Goal: Transaction & Acquisition: Book appointment/travel/reservation

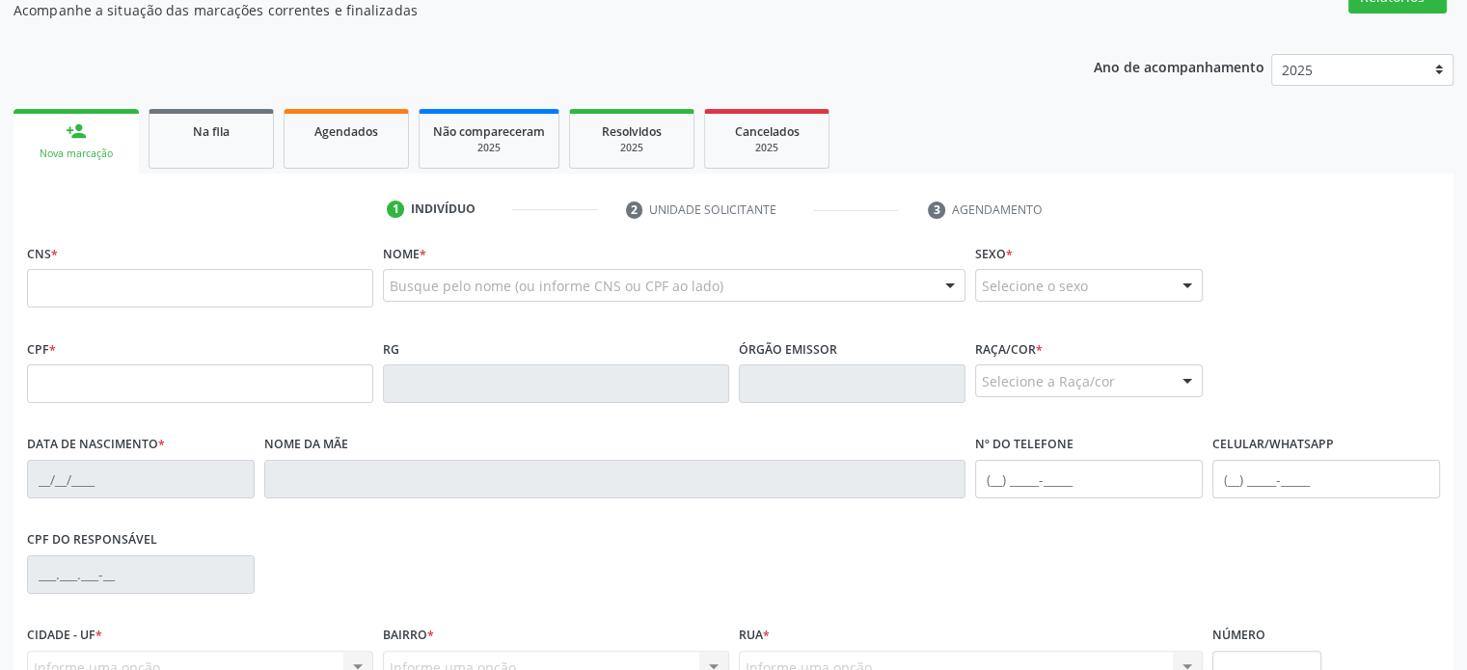
scroll to position [319, 0]
click at [231, 136] on div "Na fila" at bounding box center [211, 130] width 96 height 20
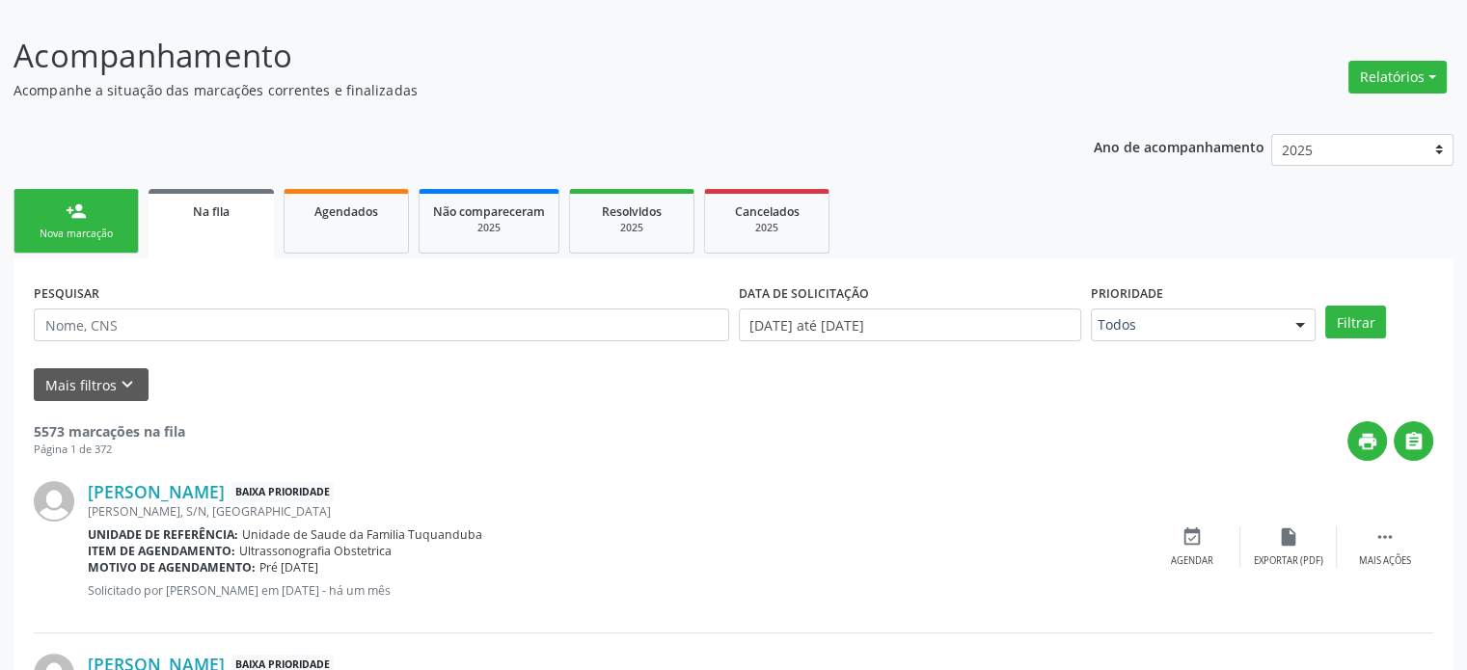
scroll to position [243, 0]
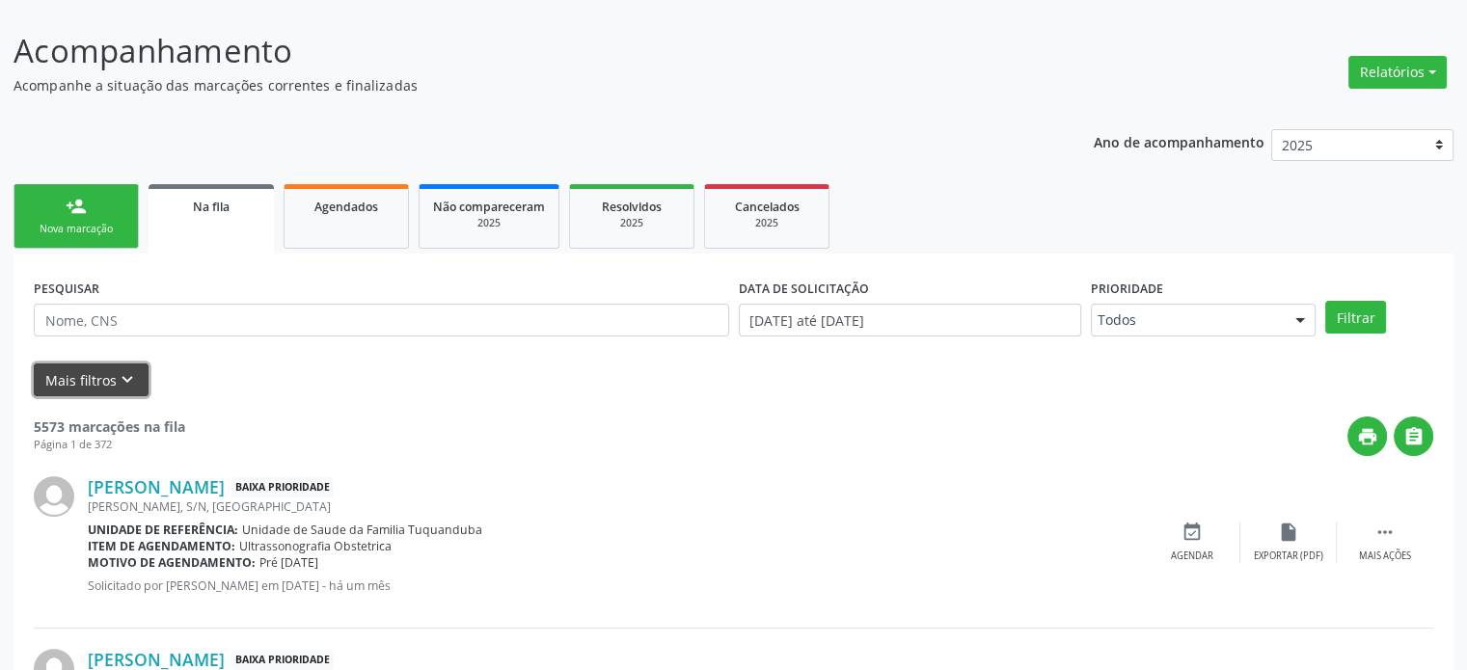
click at [64, 375] on button "Mais filtros keyboard_arrow_down" at bounding box center [91, 381] width 115 height 34
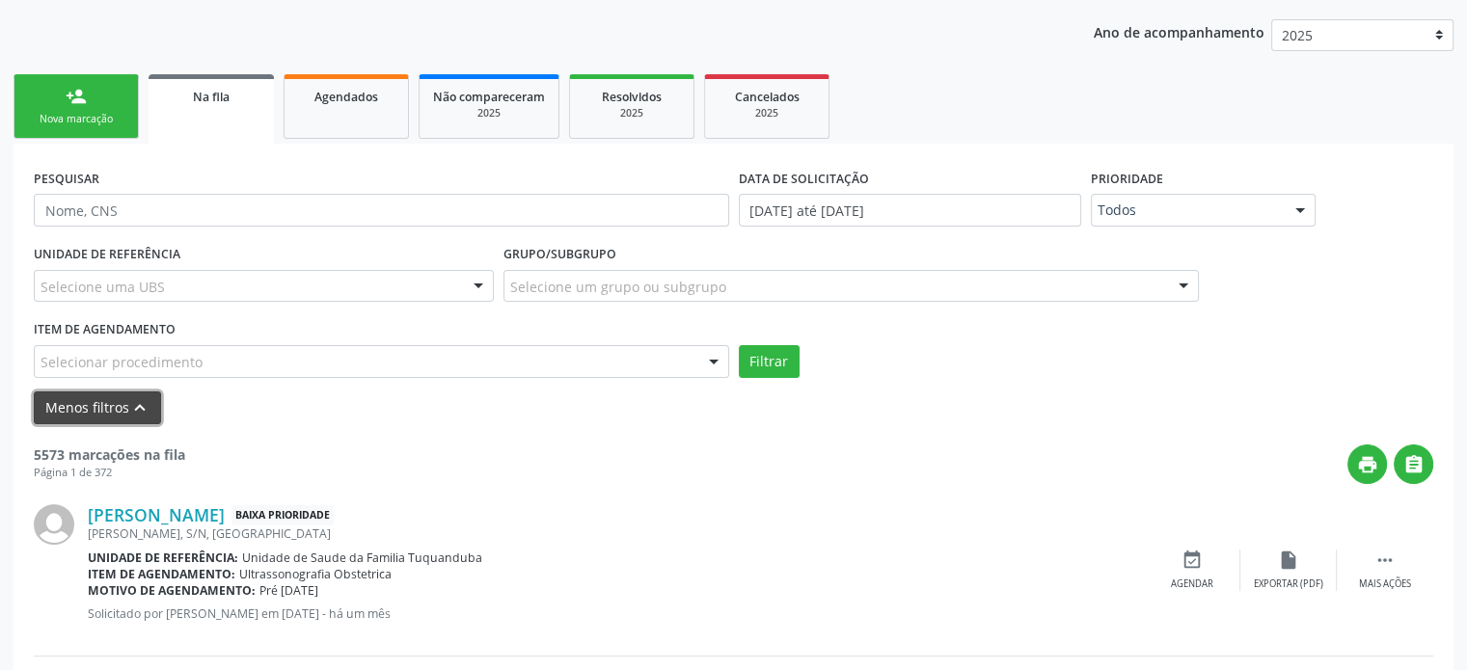
scroll to position [351, 0]
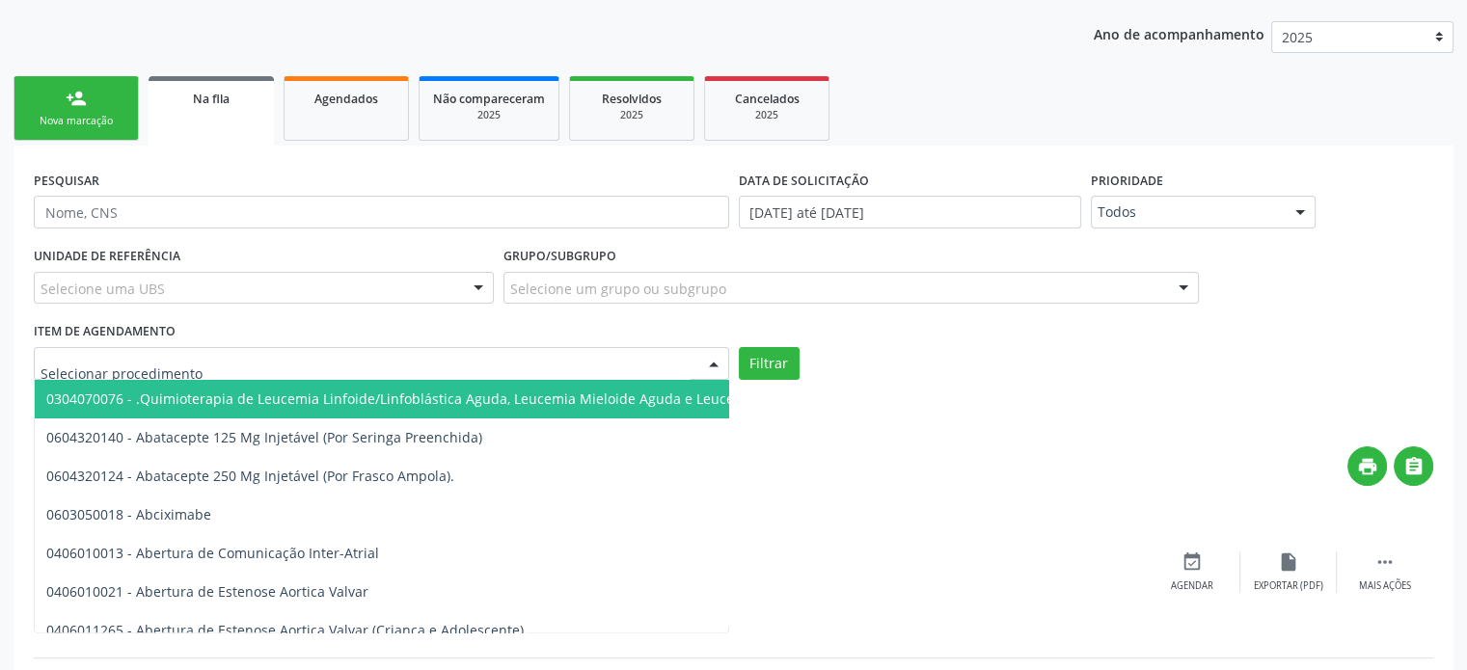
click at [214, 367] on div at bounding box center [381, 363] width 695 height 33
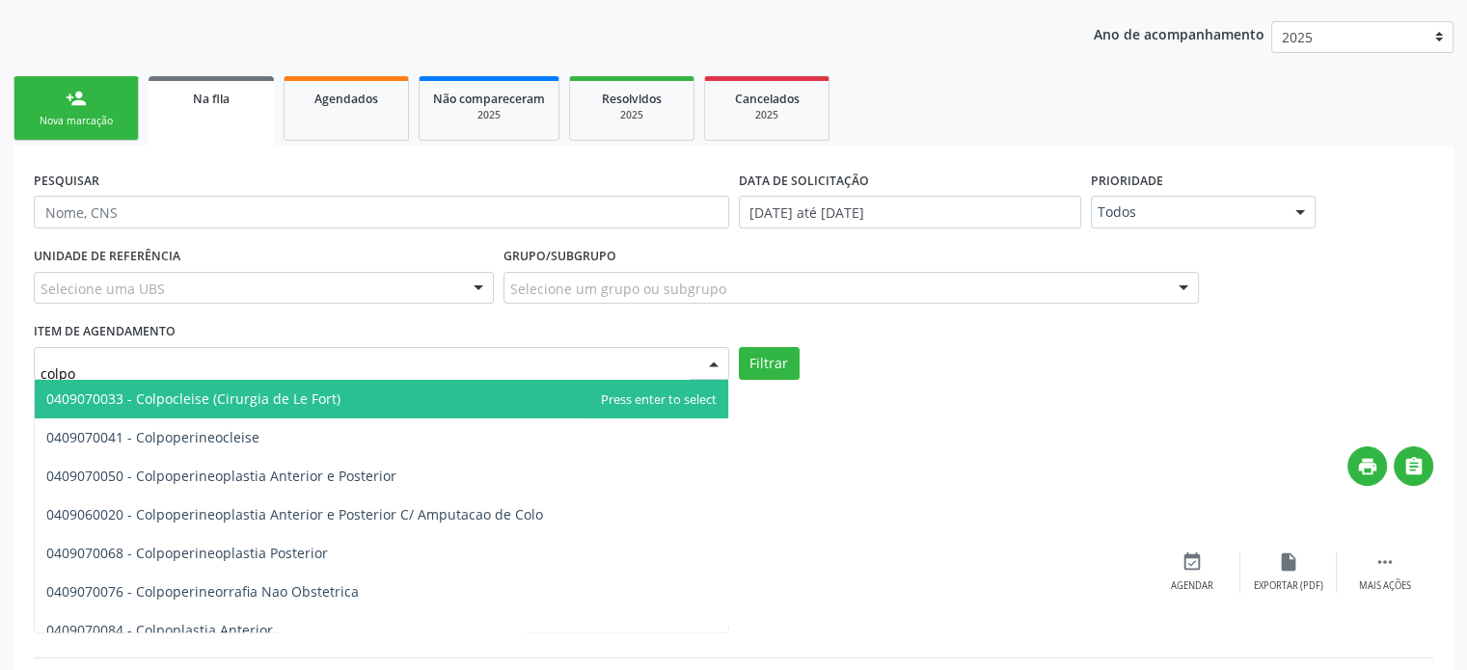
type input "colpos"
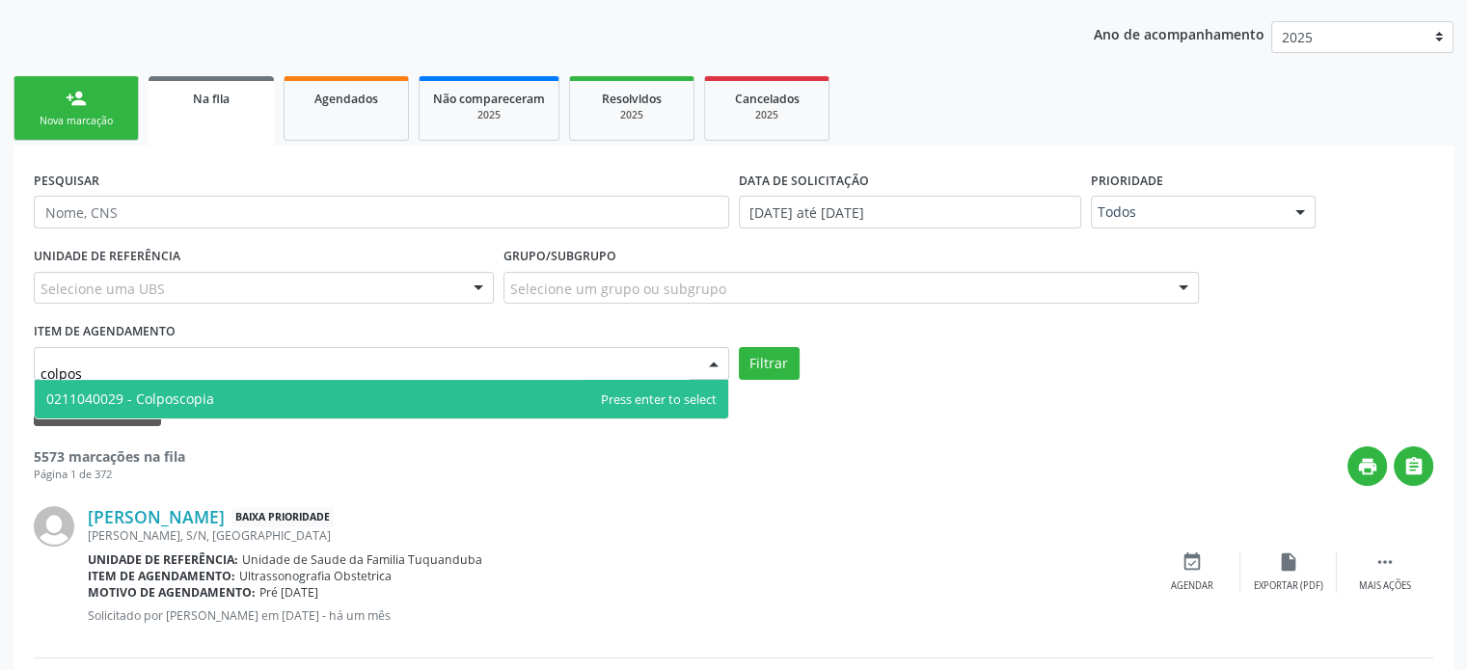
click at [233, 395] on span "0211040029 - Colposcopia" at bounding box center [381, 399] width 693 height 39
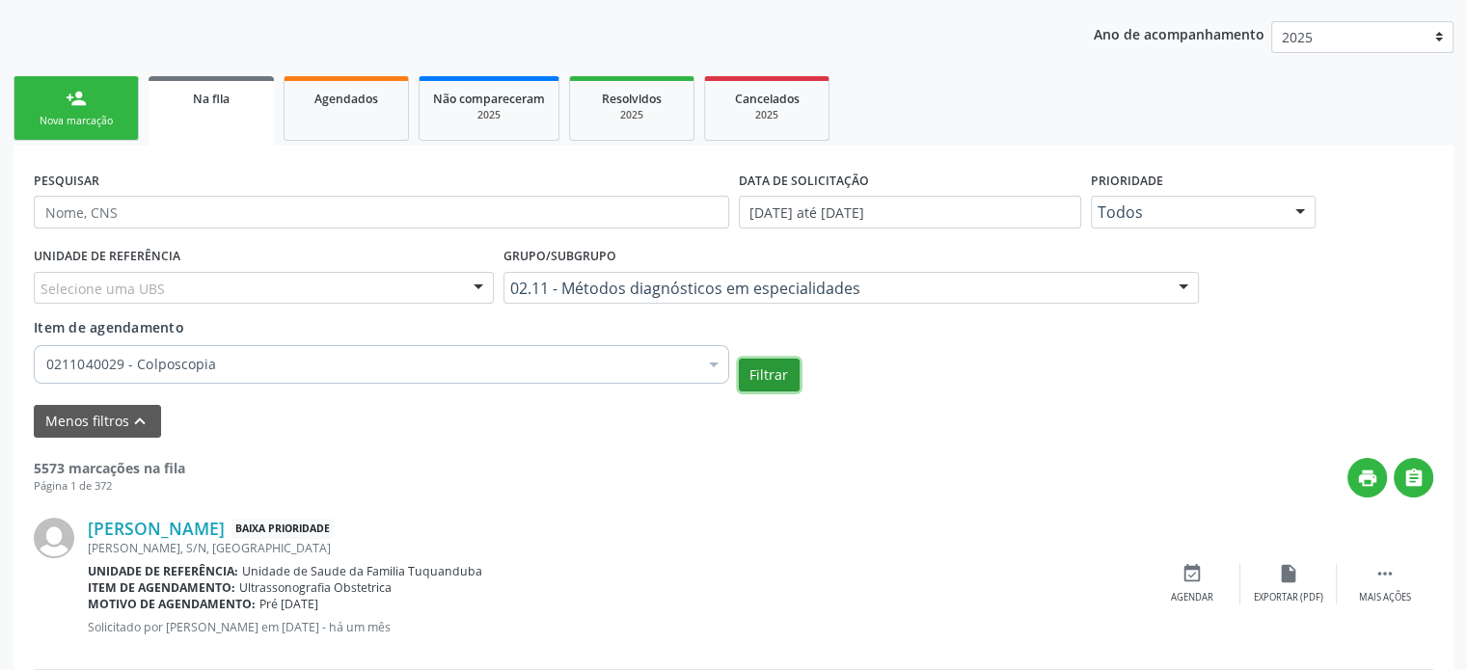
click at [768, 366] on button "Filtrar" at bounding box center [769, 375] width 61 height 33
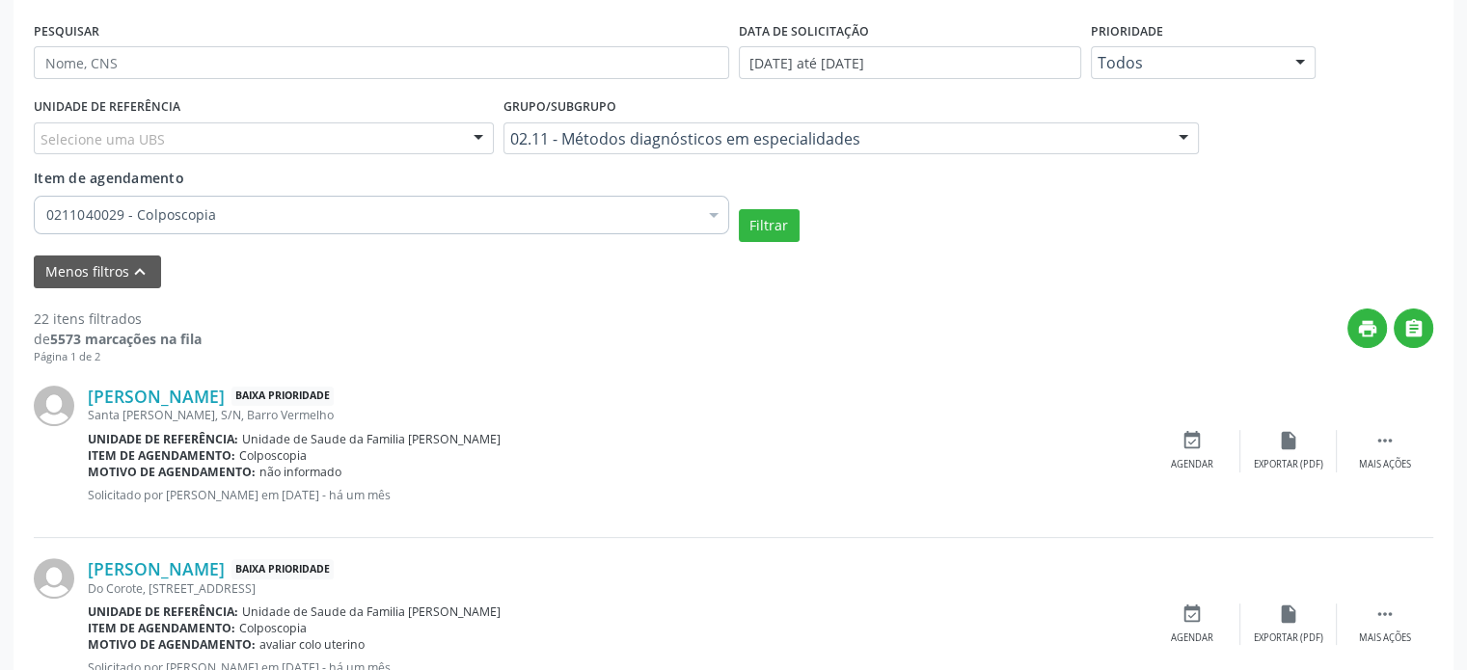
scroll to position [499, 0]
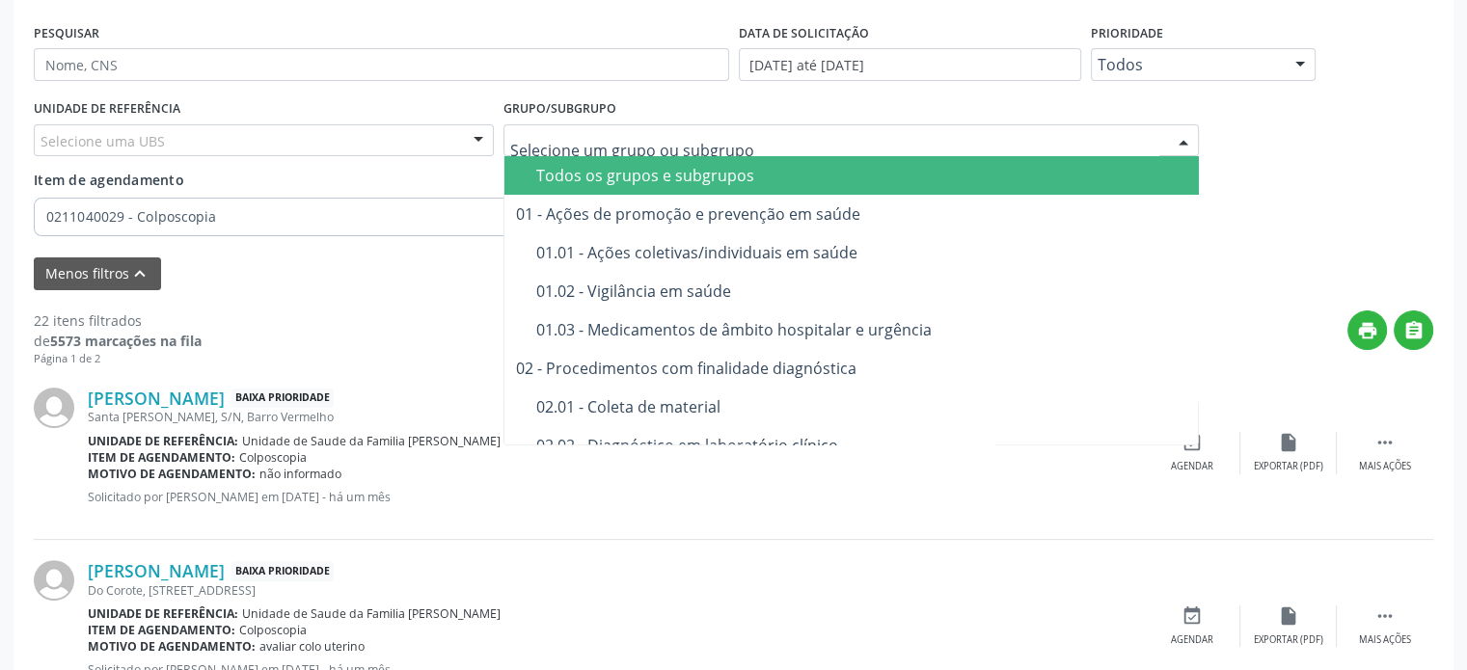
click at [639, 173] on div "Todos os grupos e subgrupos" at bounding box center [862, 175] width 652 height 15
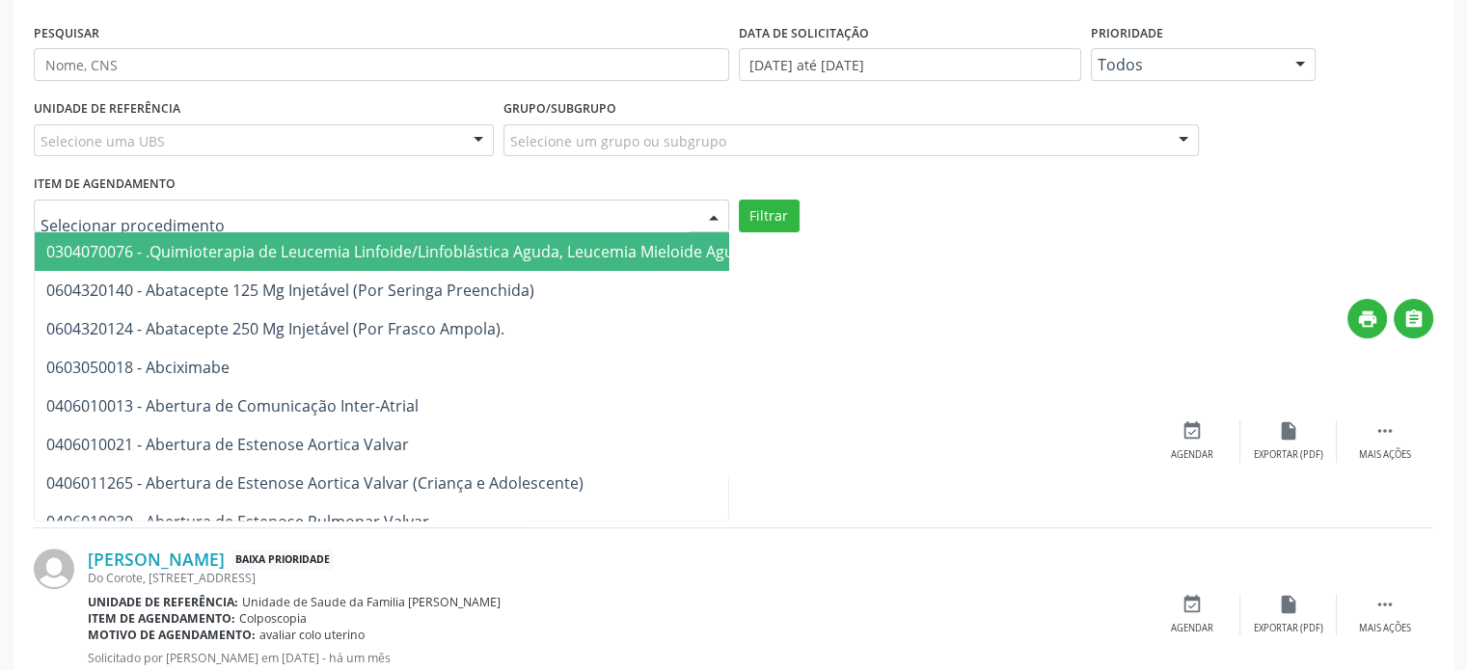
click at [212, 210] on div at bounding box center [381, 216] width 695 height 33
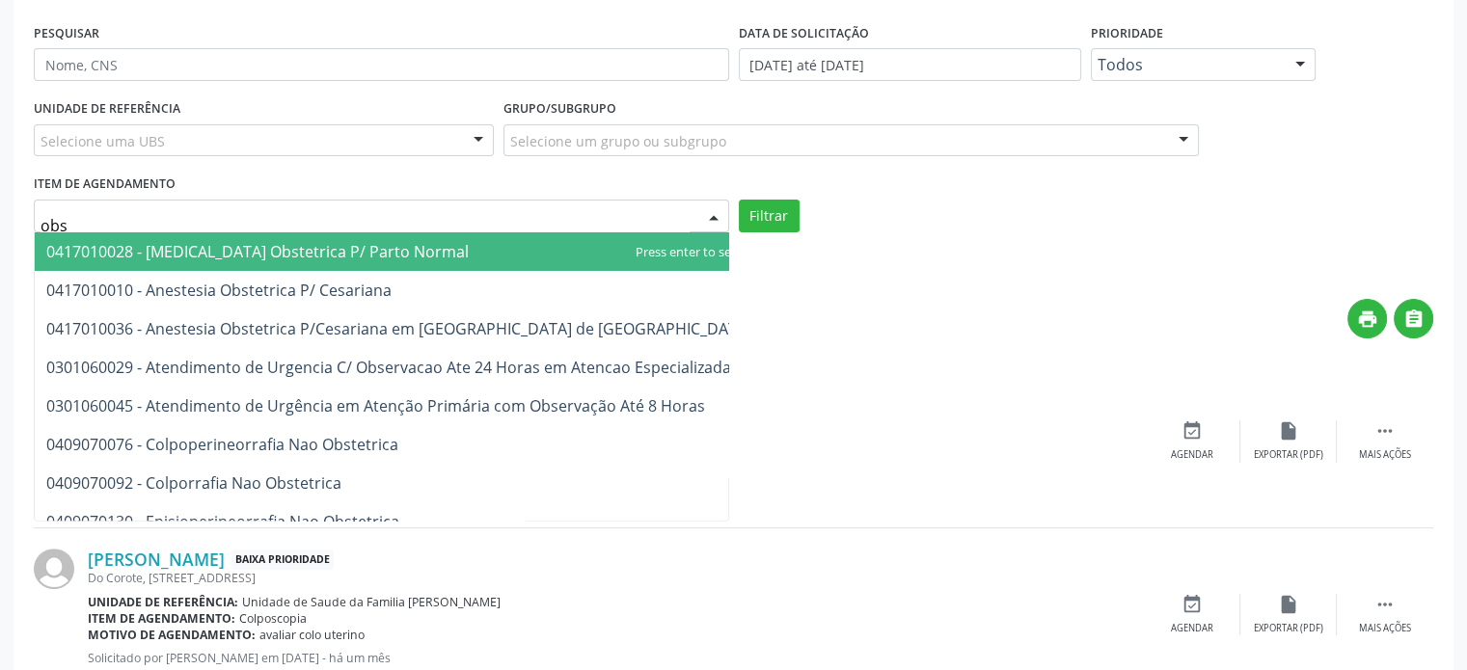
type input "obst"
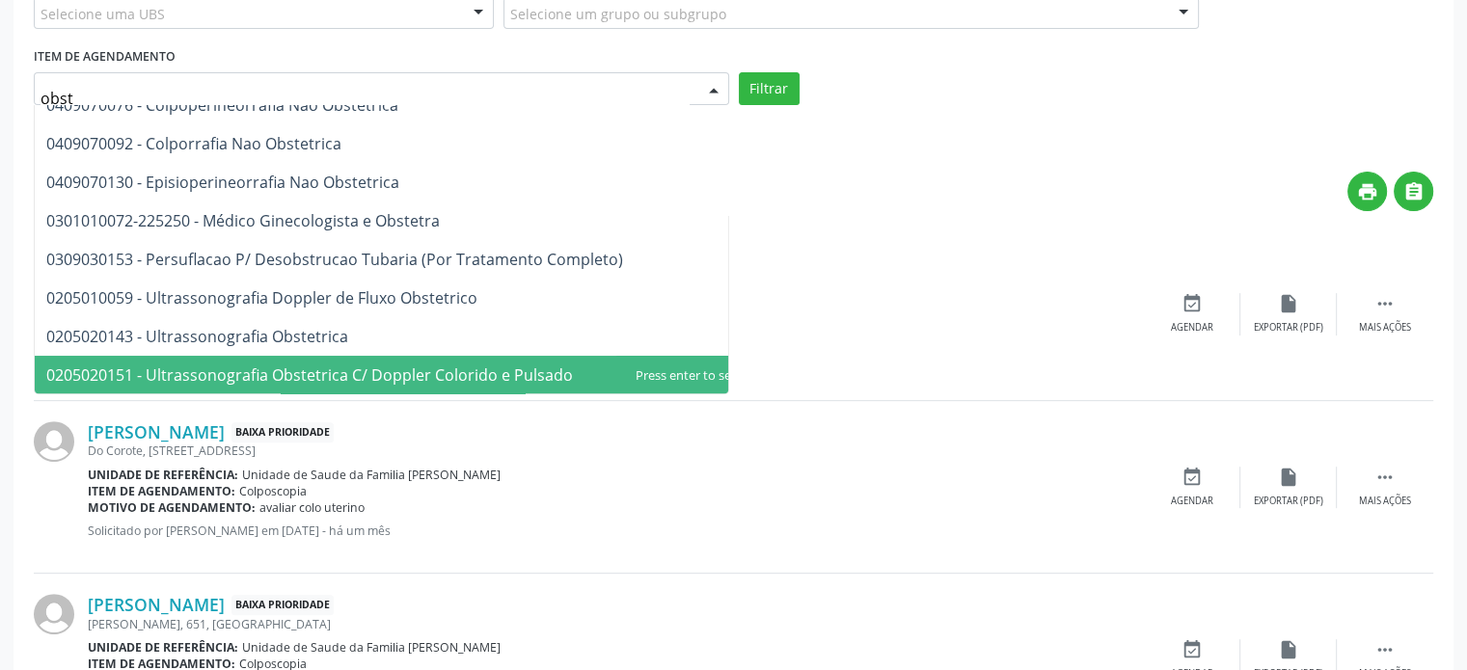
scroll to position [628, 0]
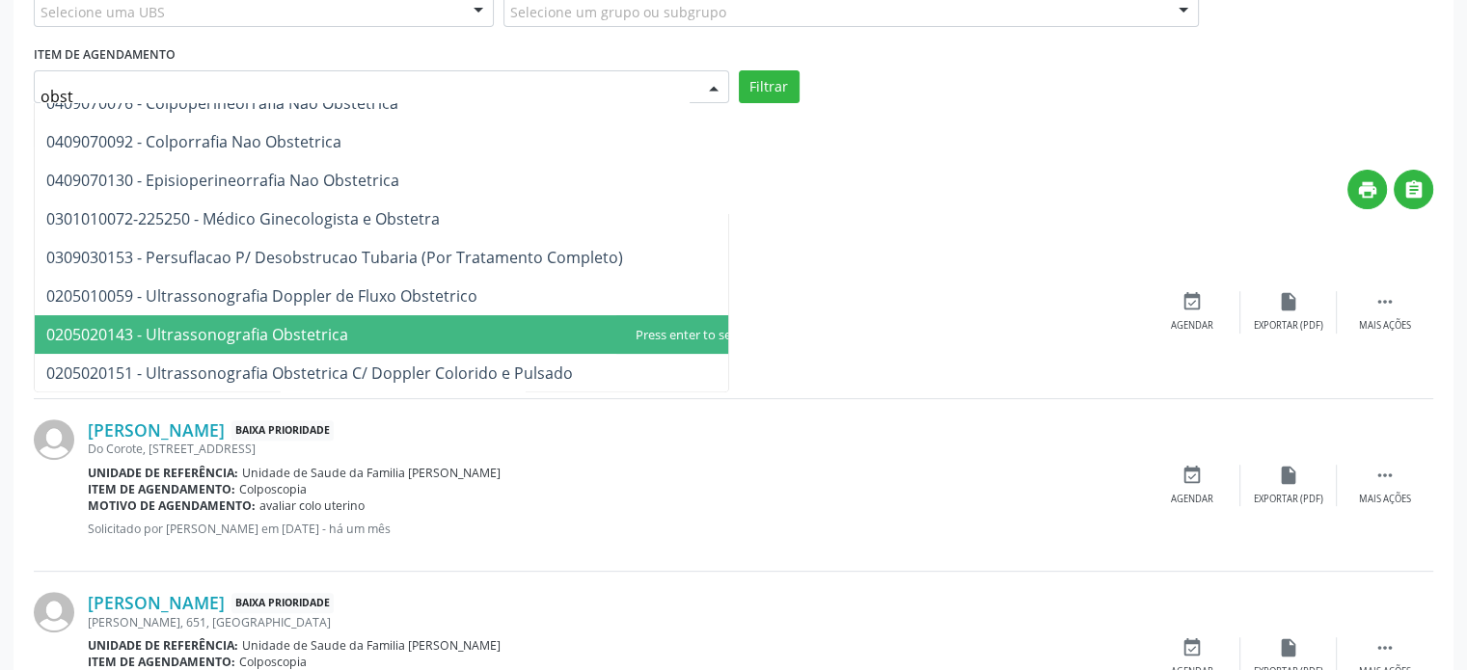
click at [214, 328] on span "0205020143 - Ultrassonografia Obstetrica" at bounding box center [197, 334] width 302 height 21
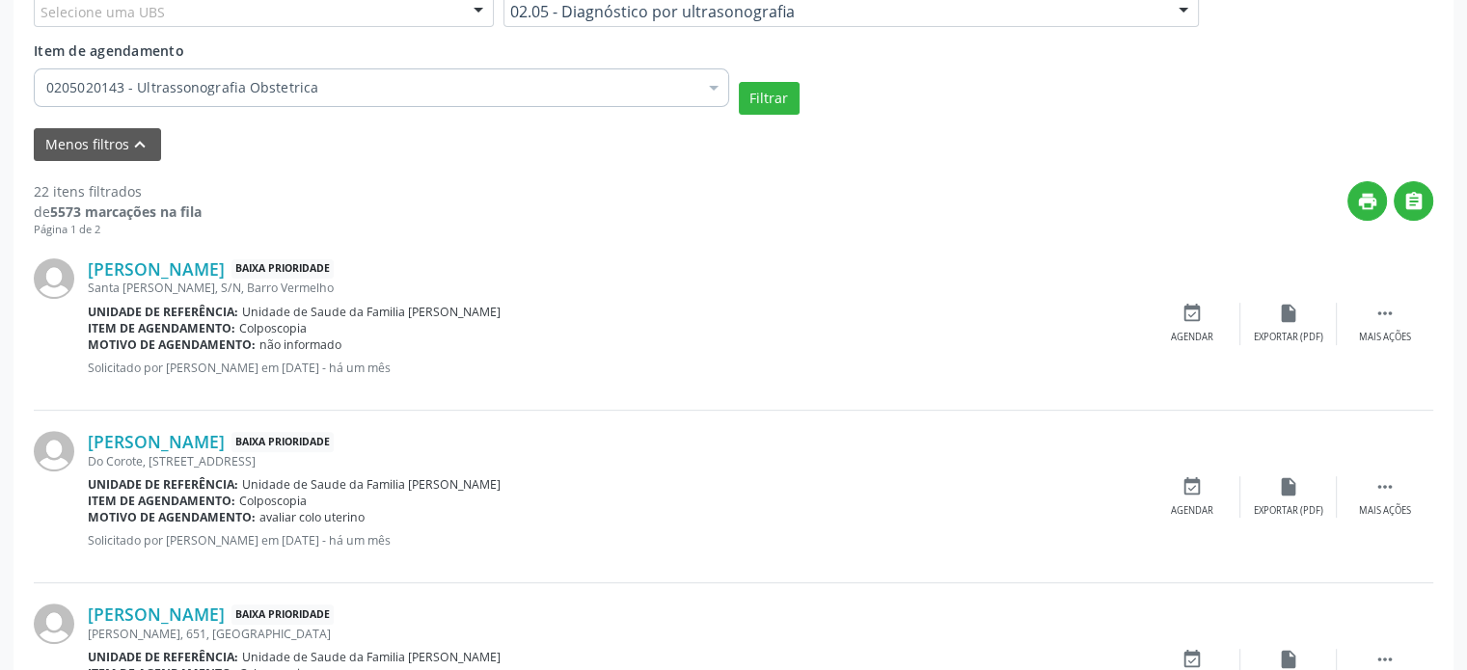
scroll to position [522, 0]
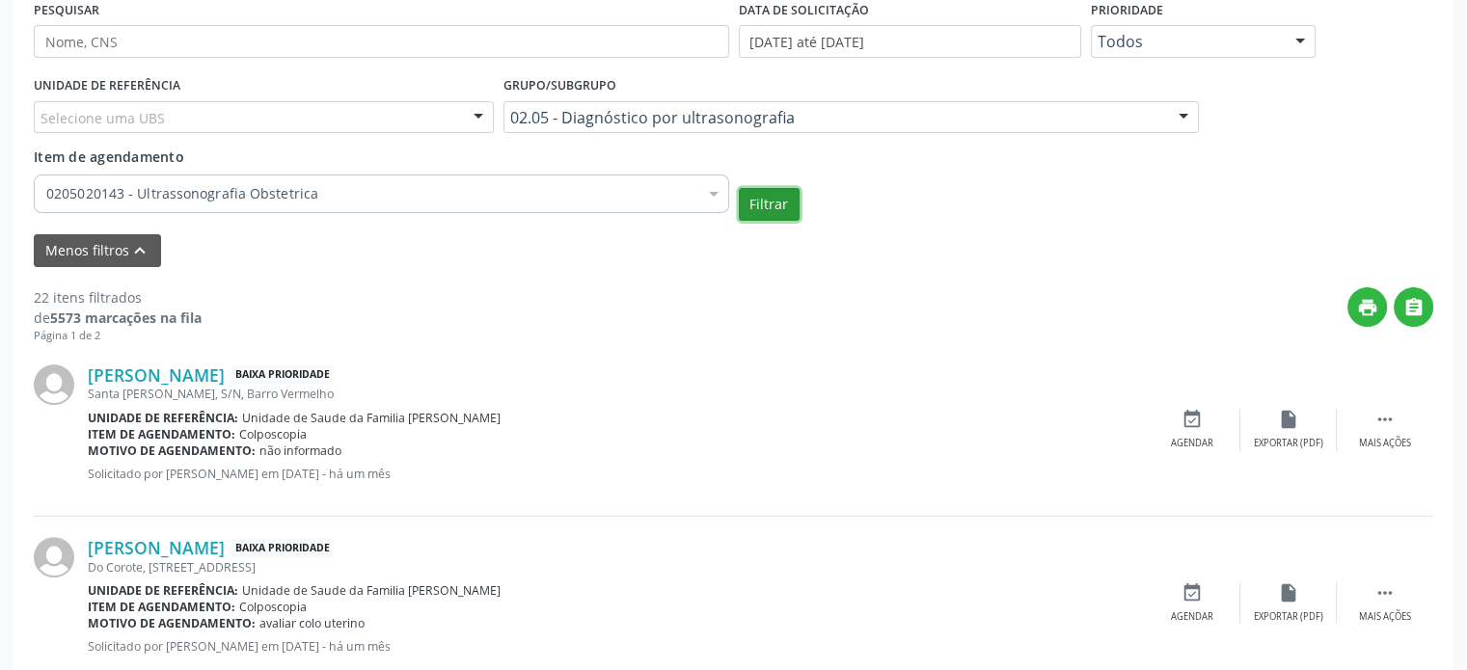
click at [756, 203] on button "Filtrar" at bounding box center [769, 204] width 61 height 33
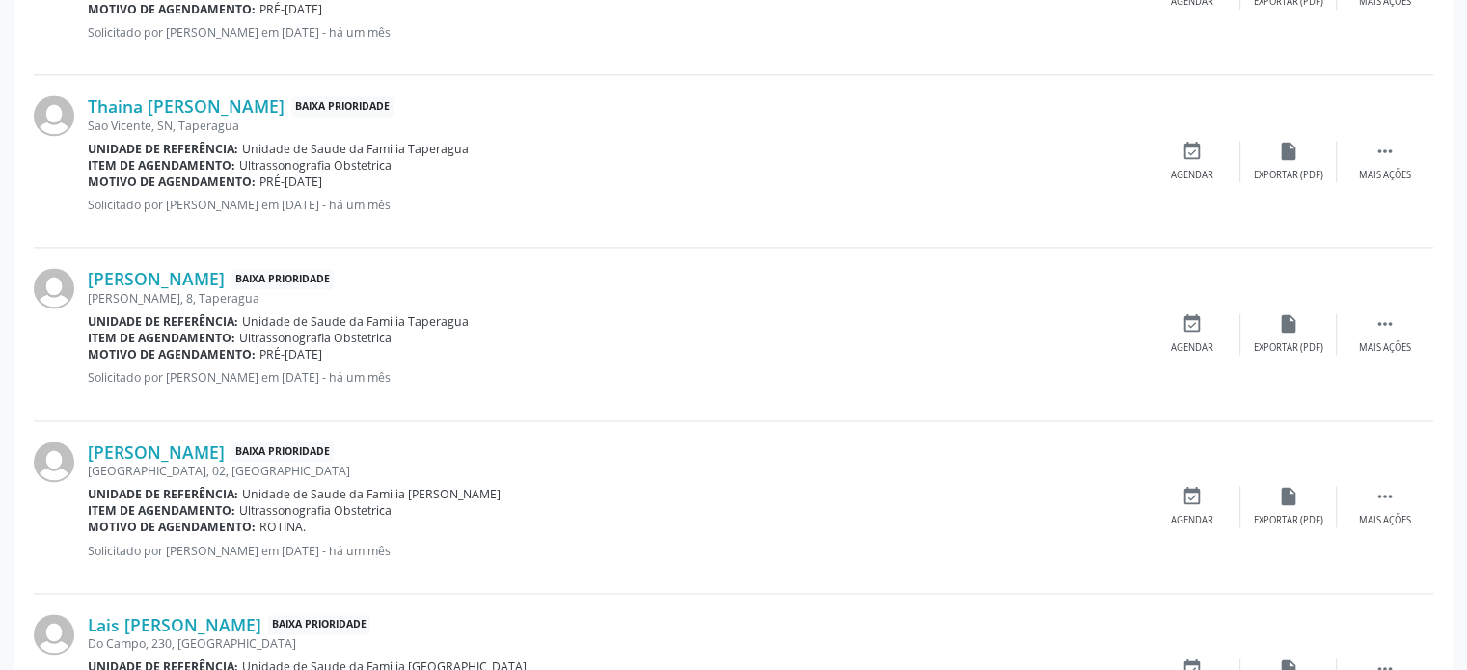
scroll to position [2887, 0]
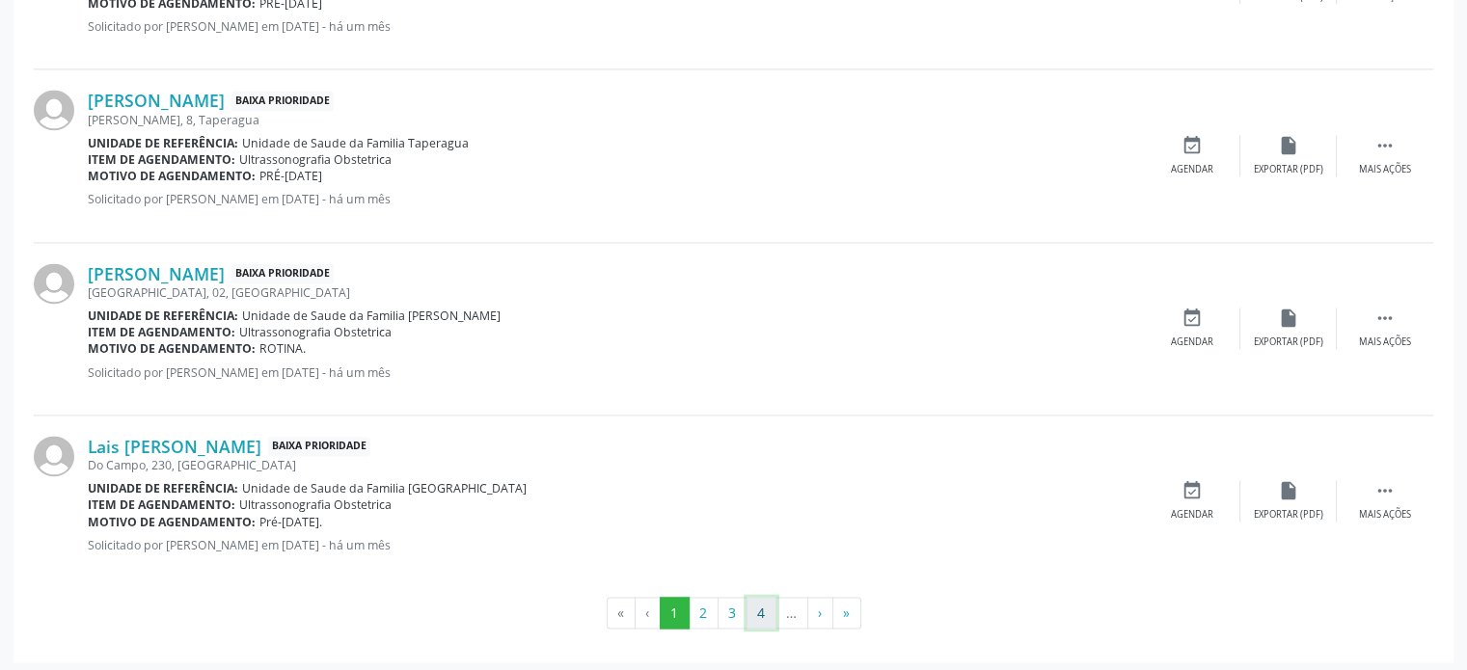
click at [768, 611] on button "4" at bounding box center [761, 613] width 30 height 33
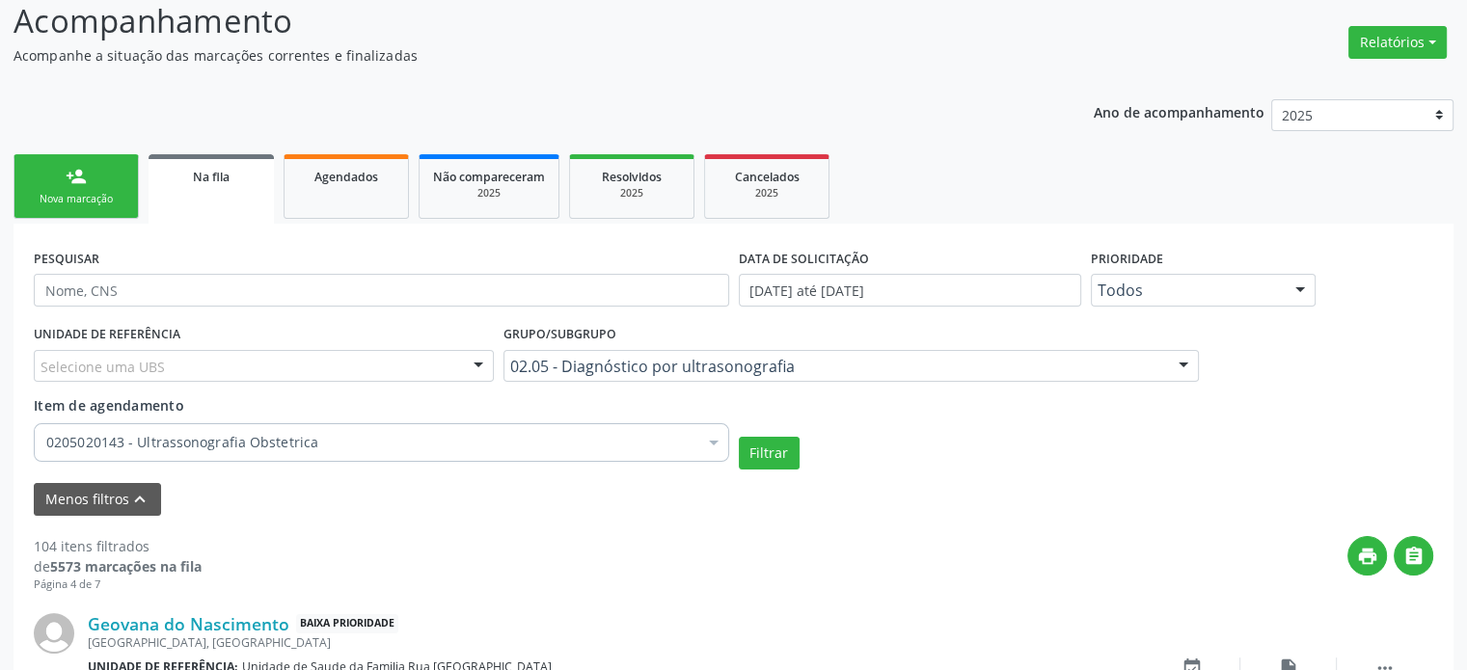
scroll to position [2870, 0]
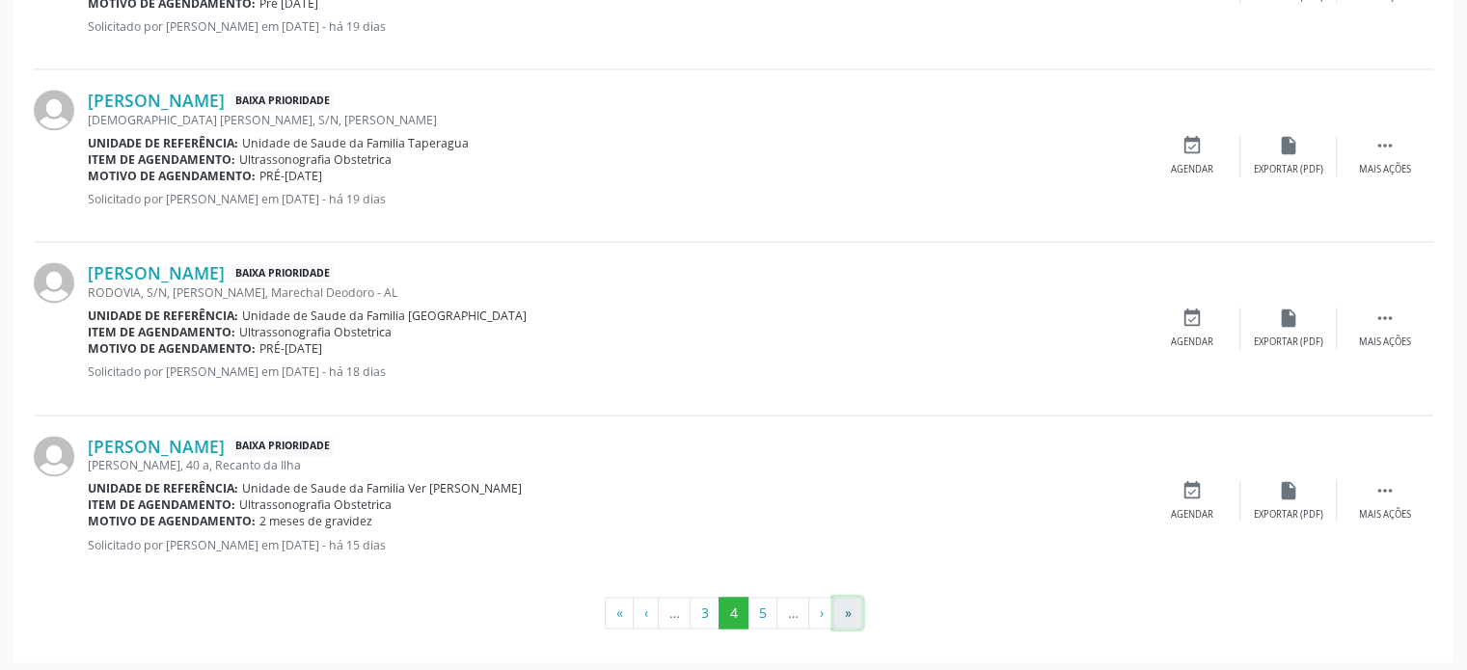
click at [848, 609] on button "»" at bounding box center [847, 613] width 29 height 33
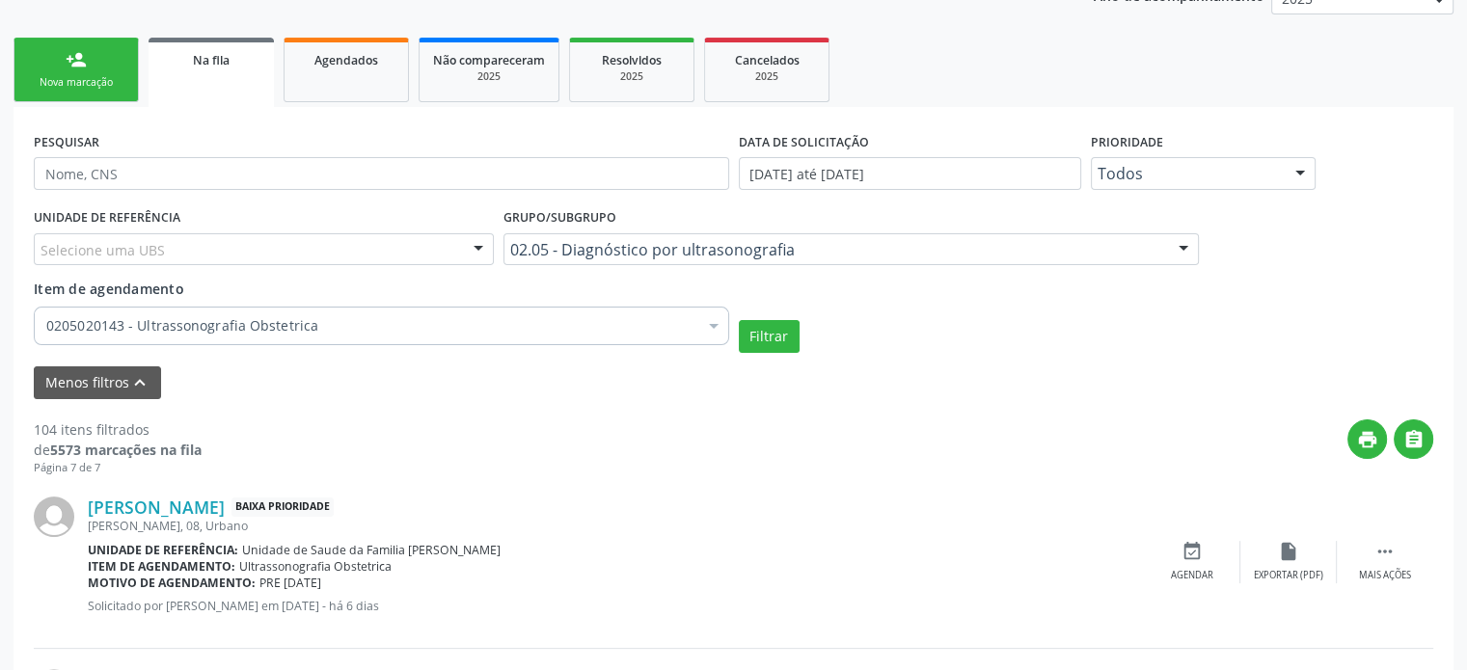
scroll to position [403, 0]
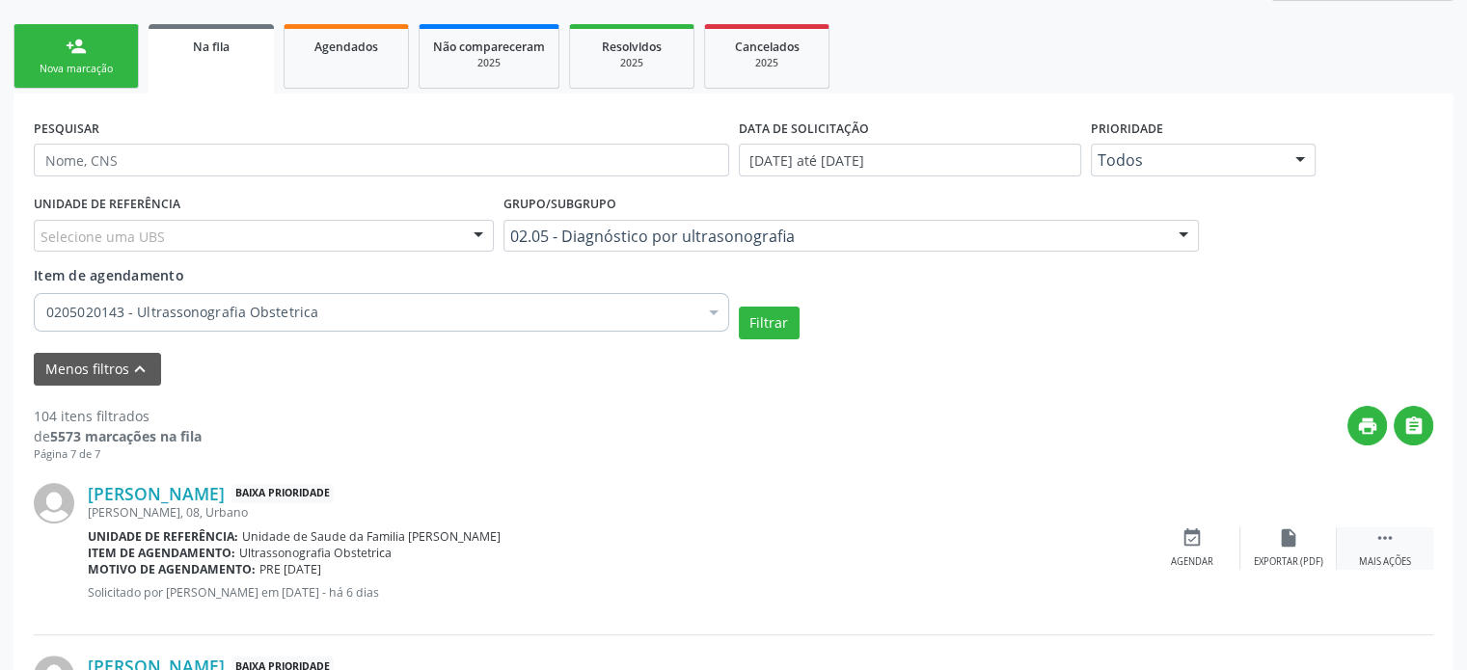
click at [1398, 536] on div " Mais ações" at bounding box center [1385, 548] width 96 height 41
click at [1191, 529] on icon "cancel" at bounding box center [1191, 538] width 21 height 21
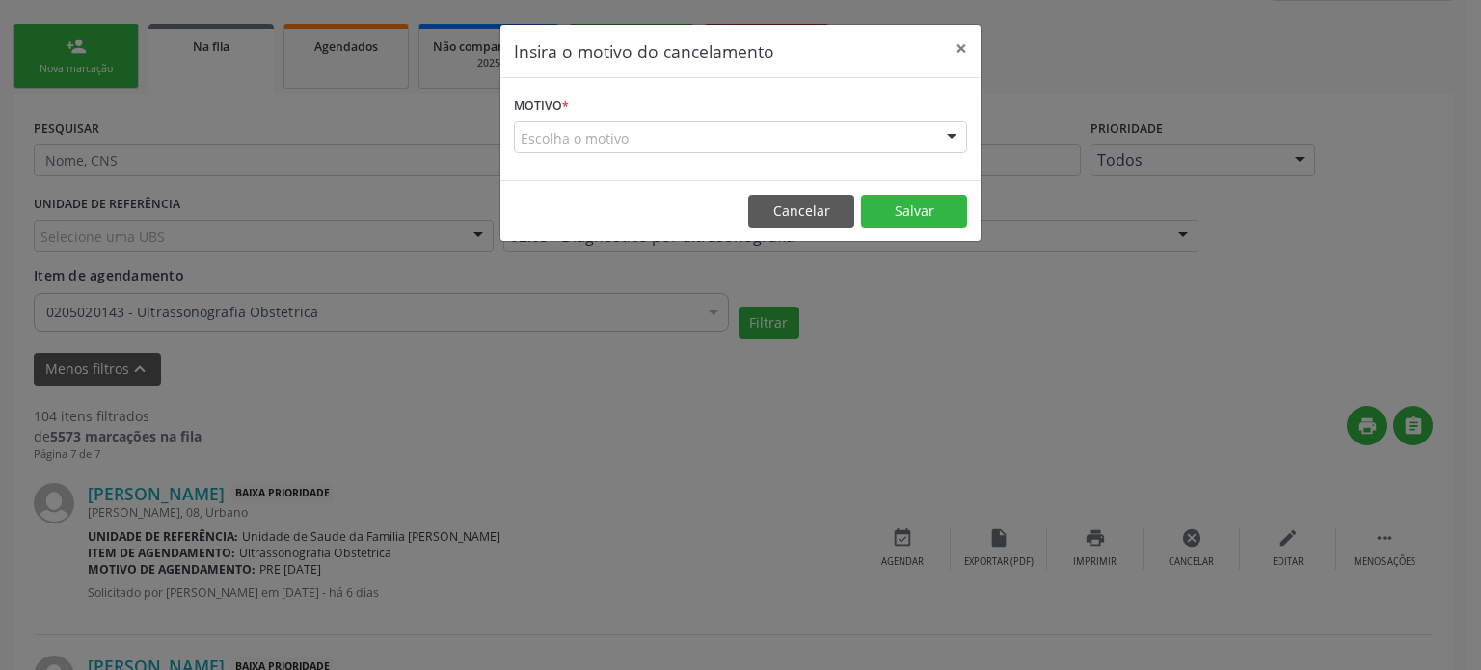
click at [897, 130] on div "Escolha o motivo" at bounding box center [740, 138] width 453 height 33
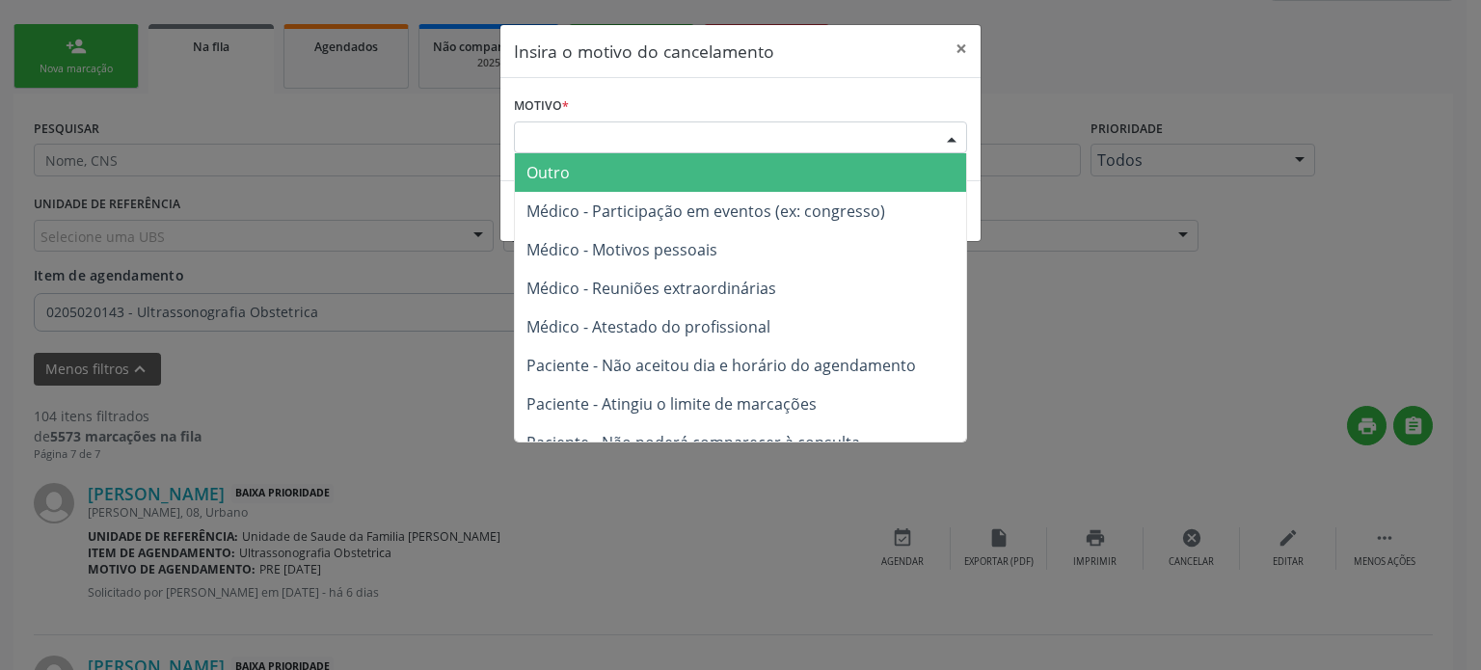
click at [610, 172] on span "Outro" at bounding box center [740, 172] width 451 height 39
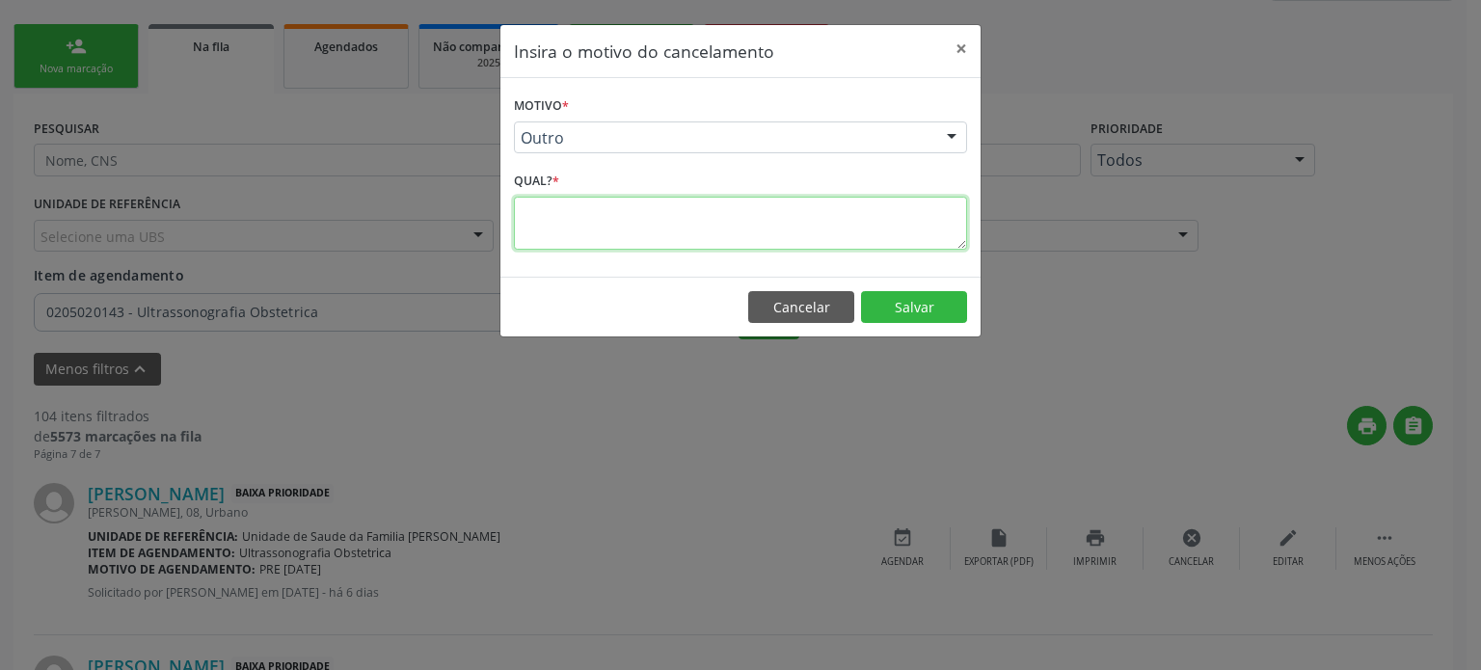
click at [591, 215] on textarea at bounding box center [740, 223] width 453 height 53
click at [968, 52] on button "×" at bounding box center [961, 48] width 39 height 47
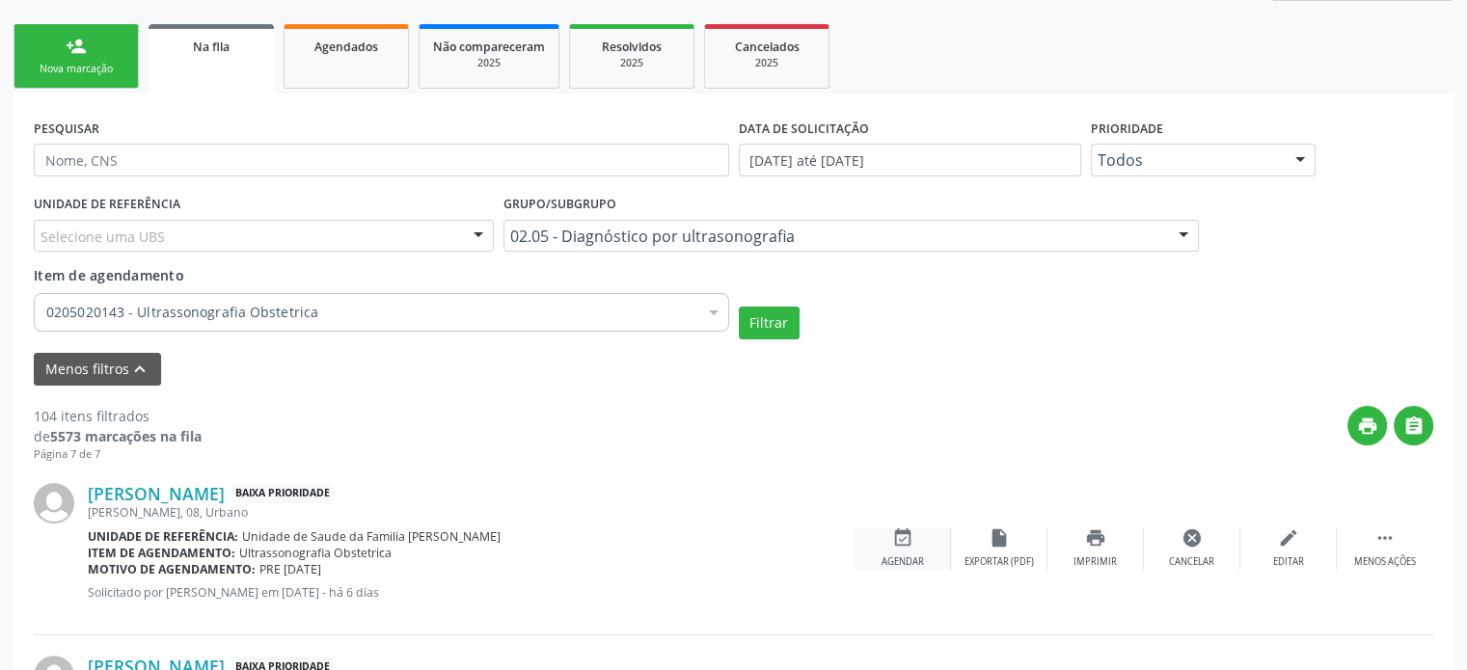
click at [907, 542] on icon "event_available" at bounding box center [902, 538] width 21 height 21
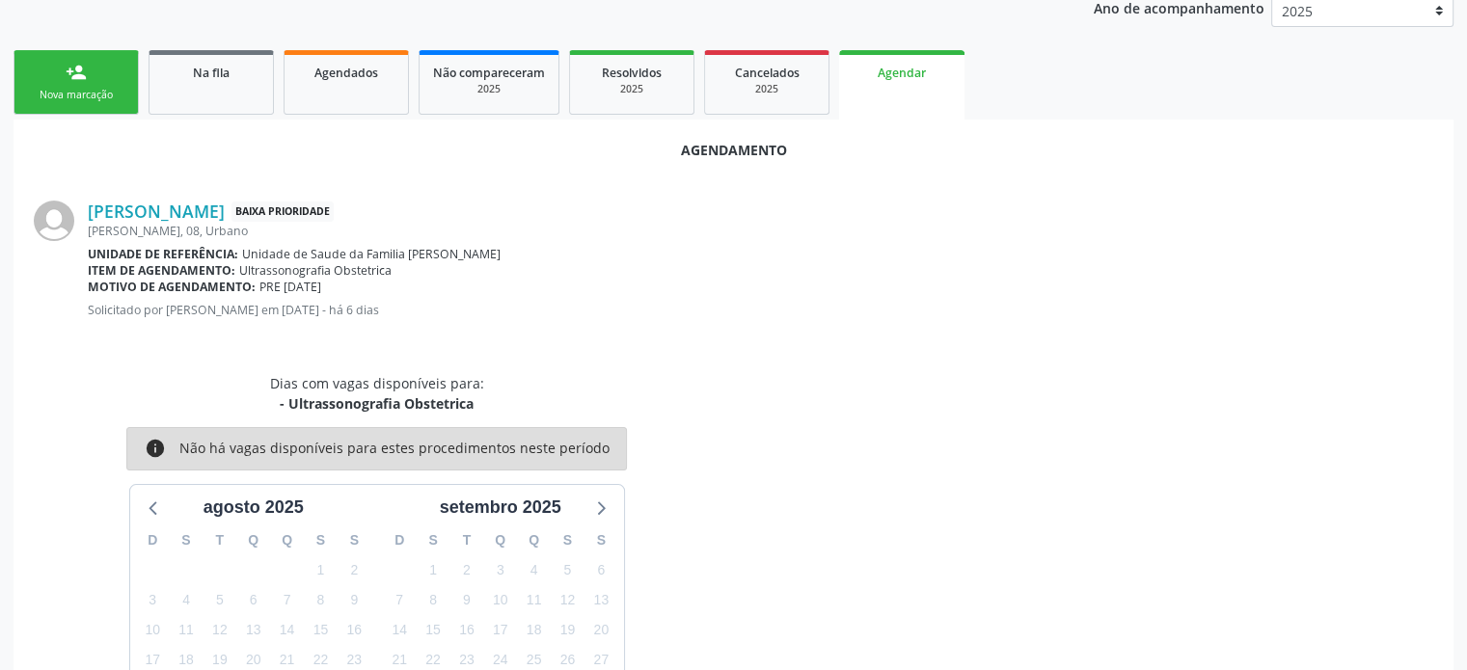
scroll to position [376, 0]
click at [212, 66] on span "Na fila" at bounding box center [211, 74] width 37 height 16
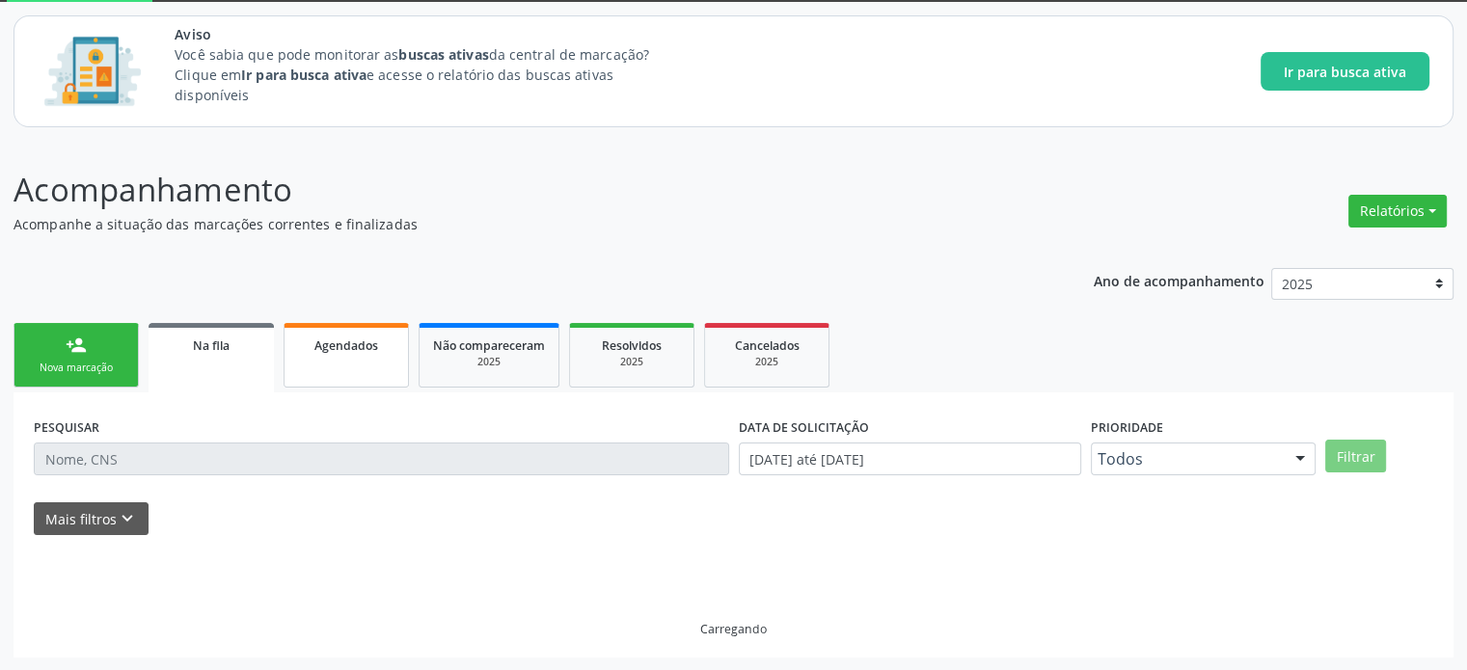
scroll to position [123, 0]
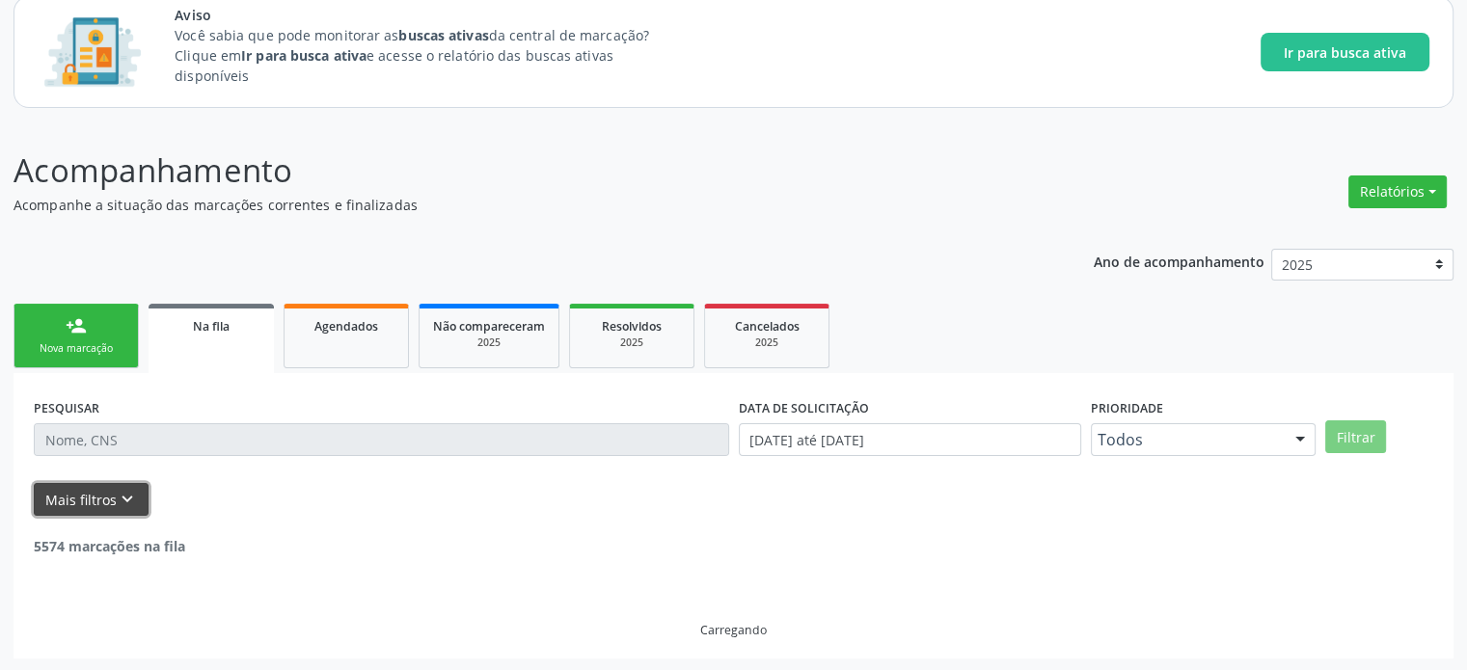
click at [81, 496] on button "Mais filtros keyboard_arrow_down" at bounding box center [91, 500] width 115 height 34
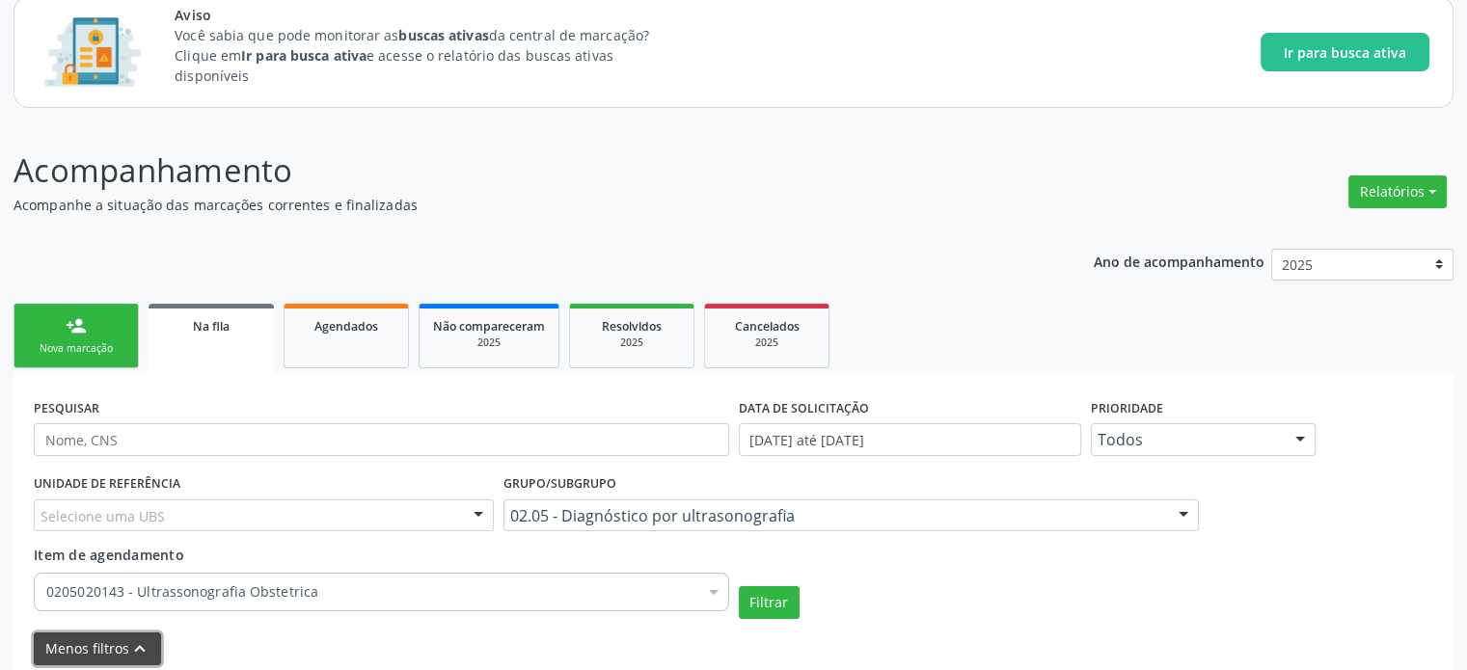
scroll to position [198, 0]
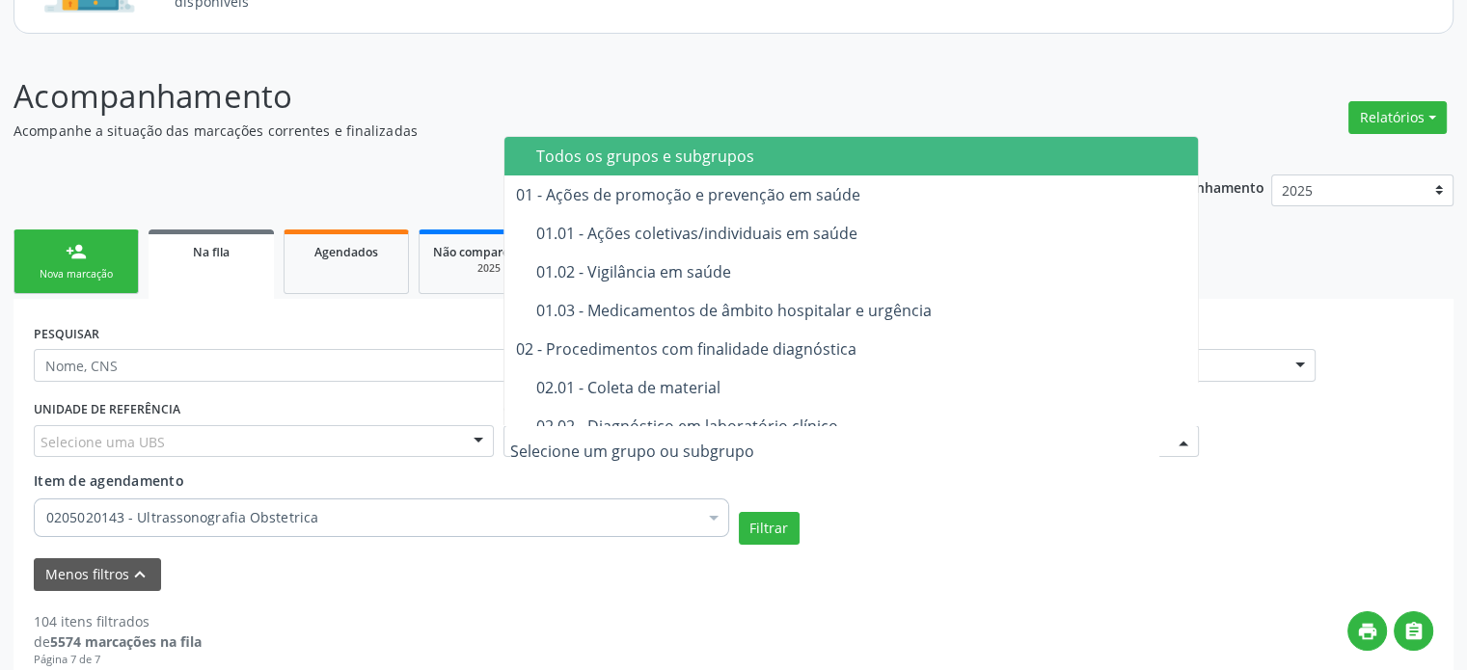
click at [588, 149] on div "Todos os grupos e subgrupos" at bounding box center [862, 156] width 652 height 15
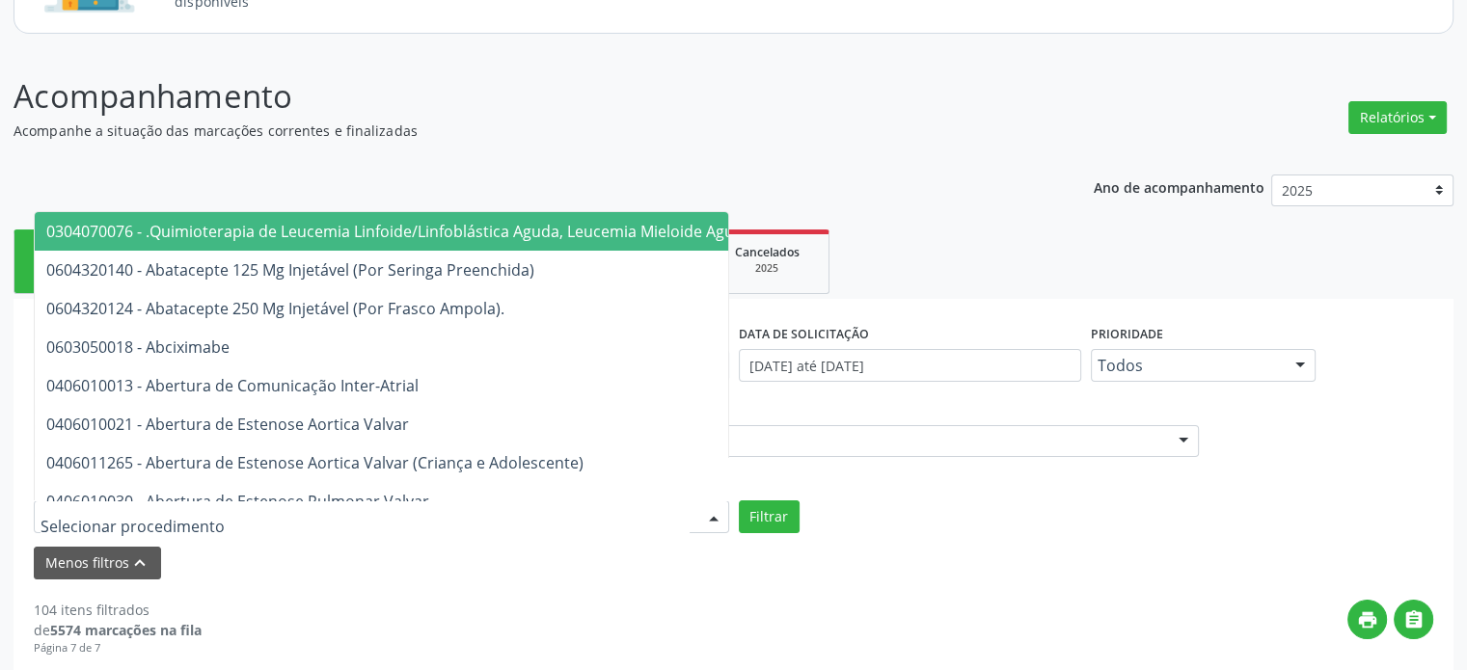
click at [304, 513] on div at bounding box center [381, 517] width 695 height 33
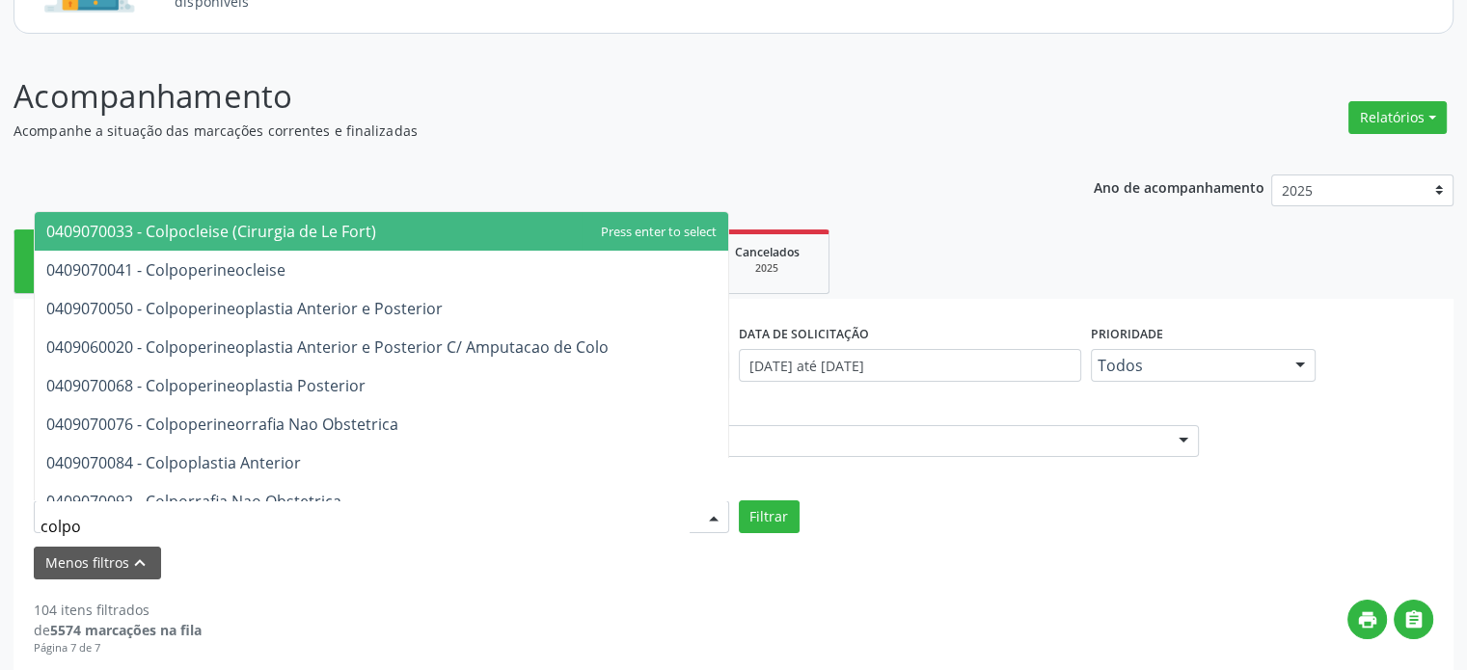
type input "colpos"
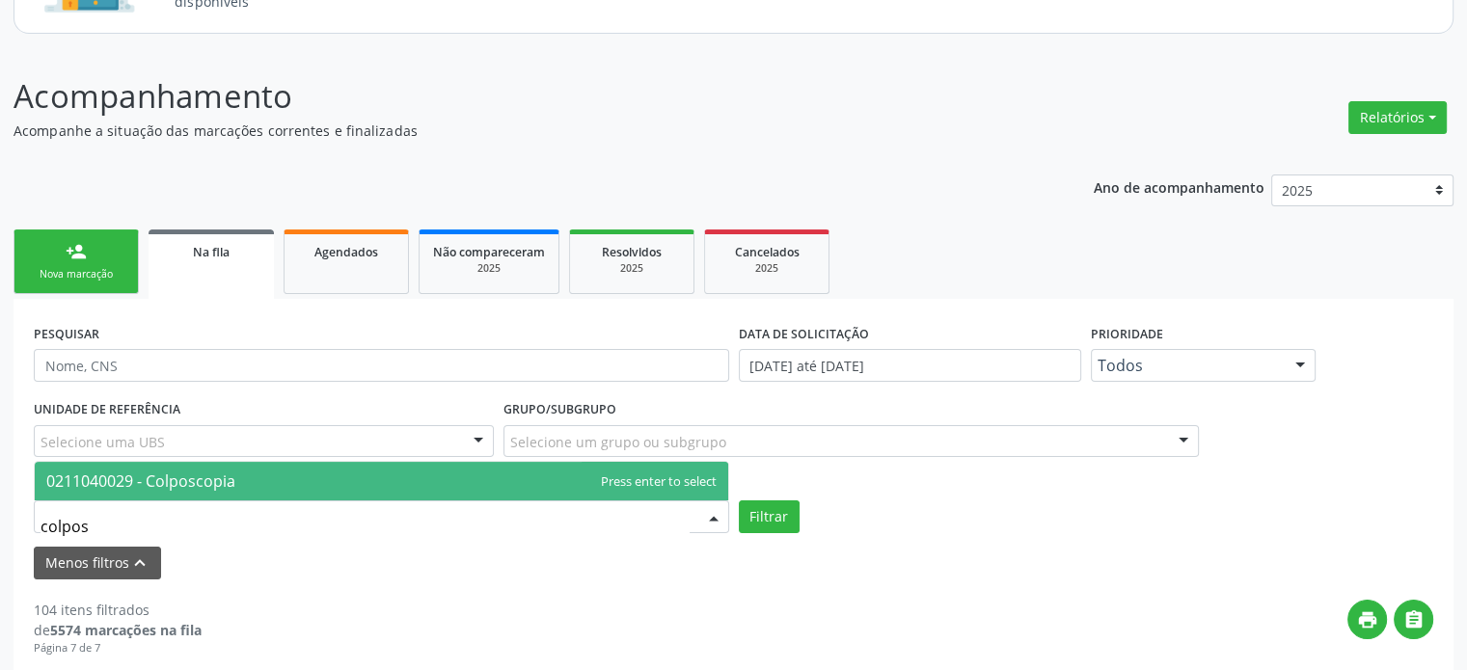
click at [208, 475] on span "0211040029 - Colposcopia" at bounding box center [140, 481] width 189 height 21
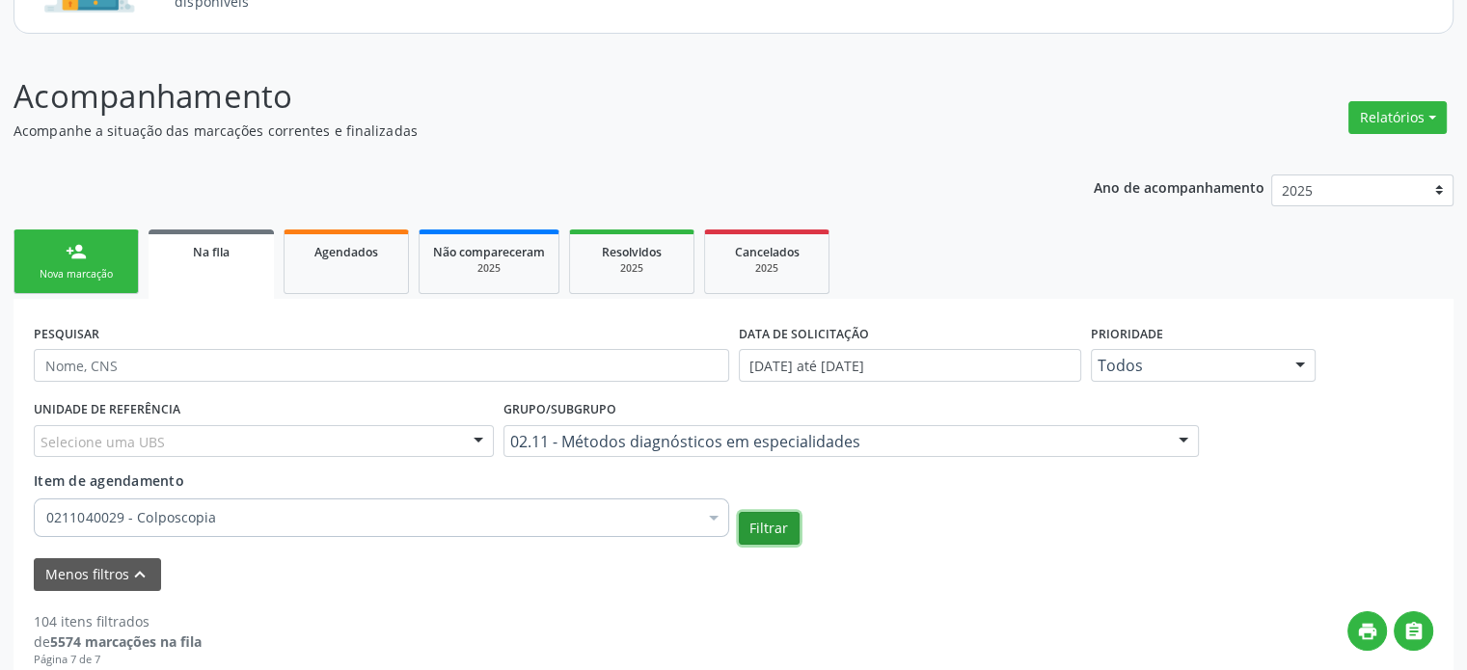
click at [775, 537] on button "Filtrar" at bounding box center [769, 528] width 61 height 33
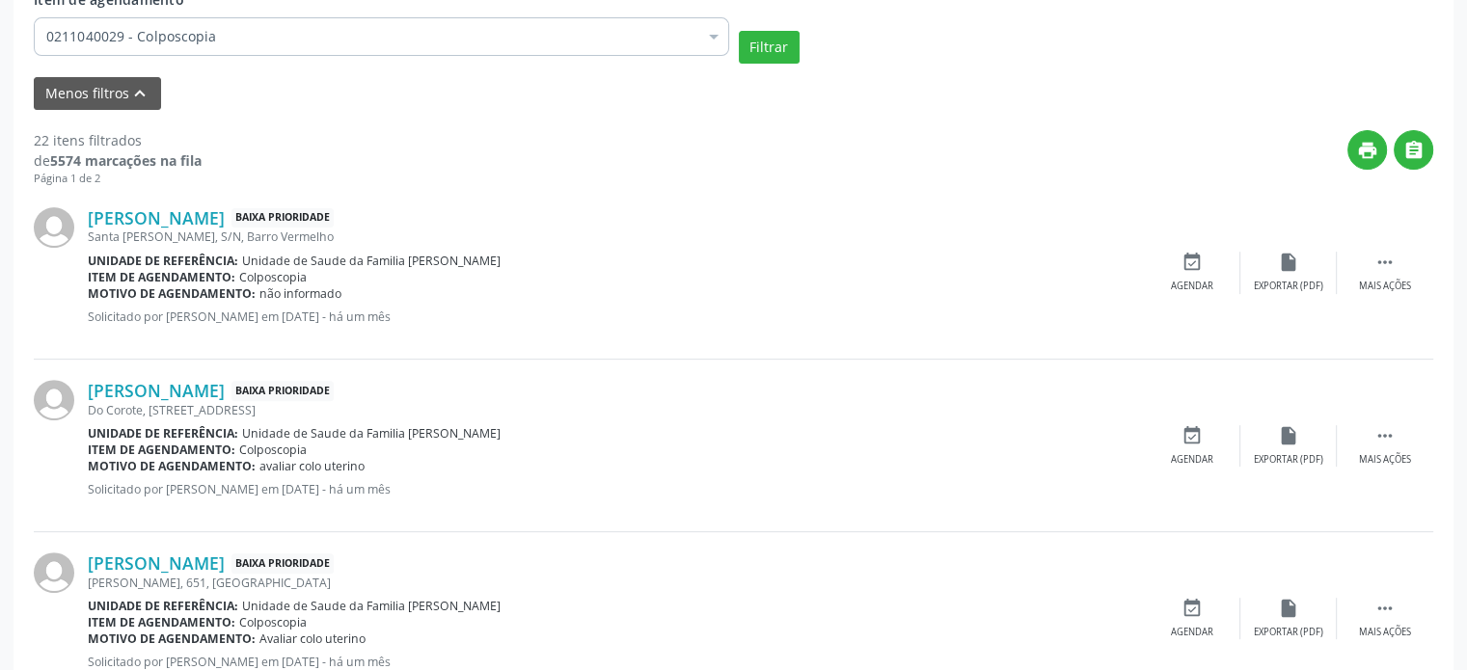
scroll to position [679, 0]
click at [1189, 275] on div "event_available Agendar" at bounding box center [1192, 272] width 96 height 41
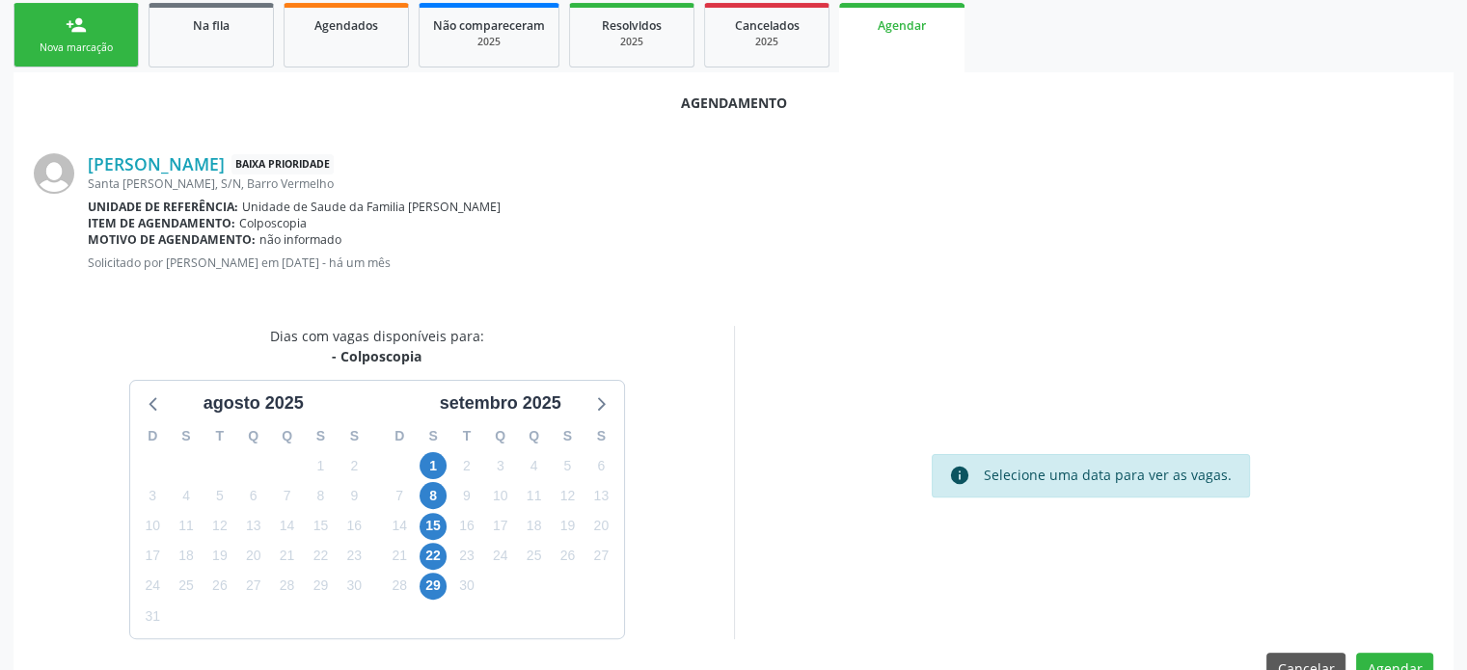
scroll to position [471, 0]
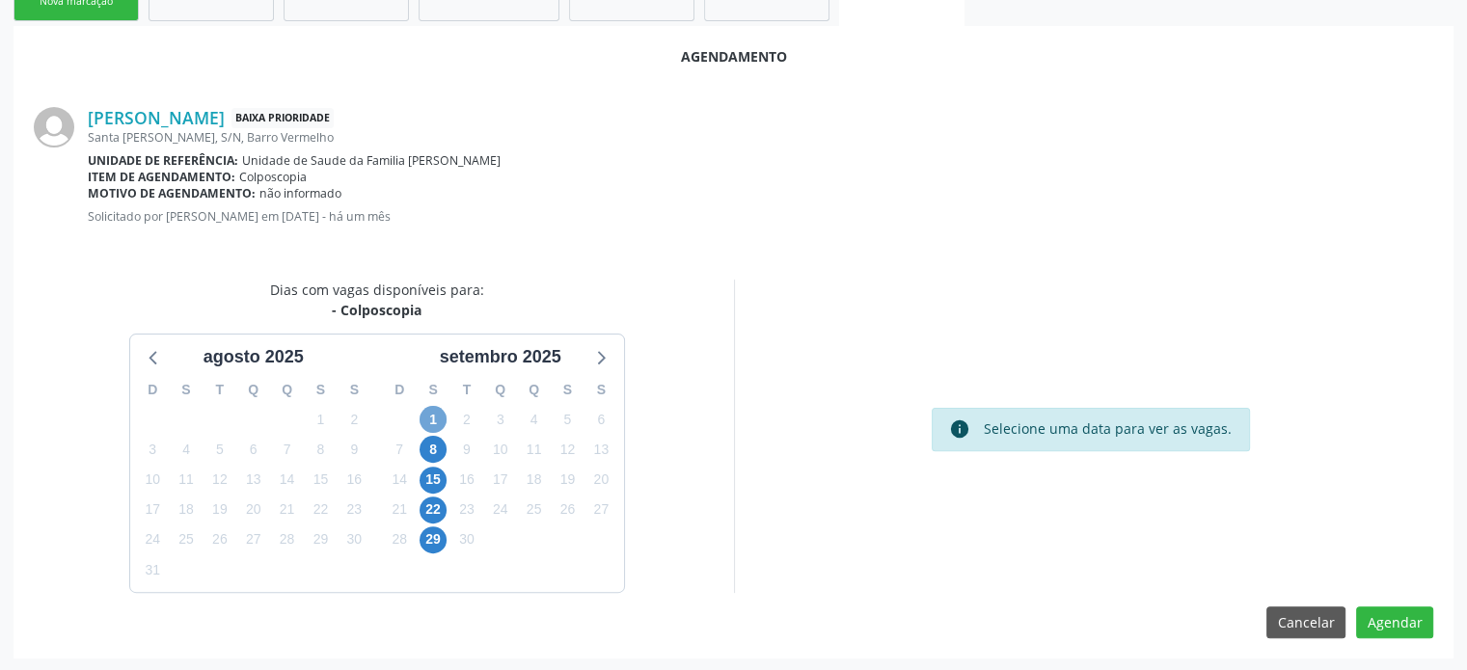
click at [428, 416] on span "1" at bounding box center [433, 419] width 27 height 27
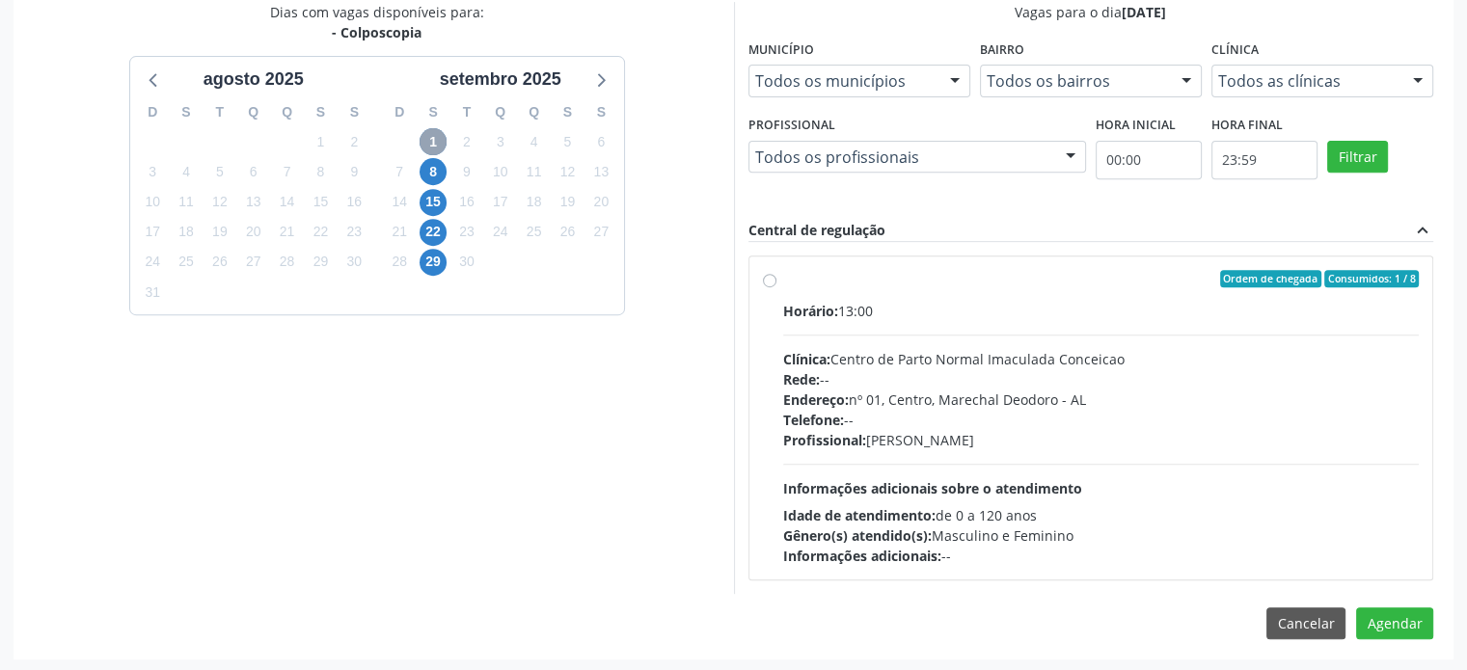
scroll to position [748, 0]
click at [783, 285] on label "Ordem de chegada Consumidos: 1 / 8 Horário: 13:00 Clínica: Centro de Parto Norm…" at bounding box center [1101, 418] width 637 height 296
click at [772, 285] on input "Ordem de chegada Consumidos: 1 / 8 Horário: 13:00 Clínica: Centro de Parto Norm…" at bounding box center [770, 278] width 14 height 17
radio input "true"
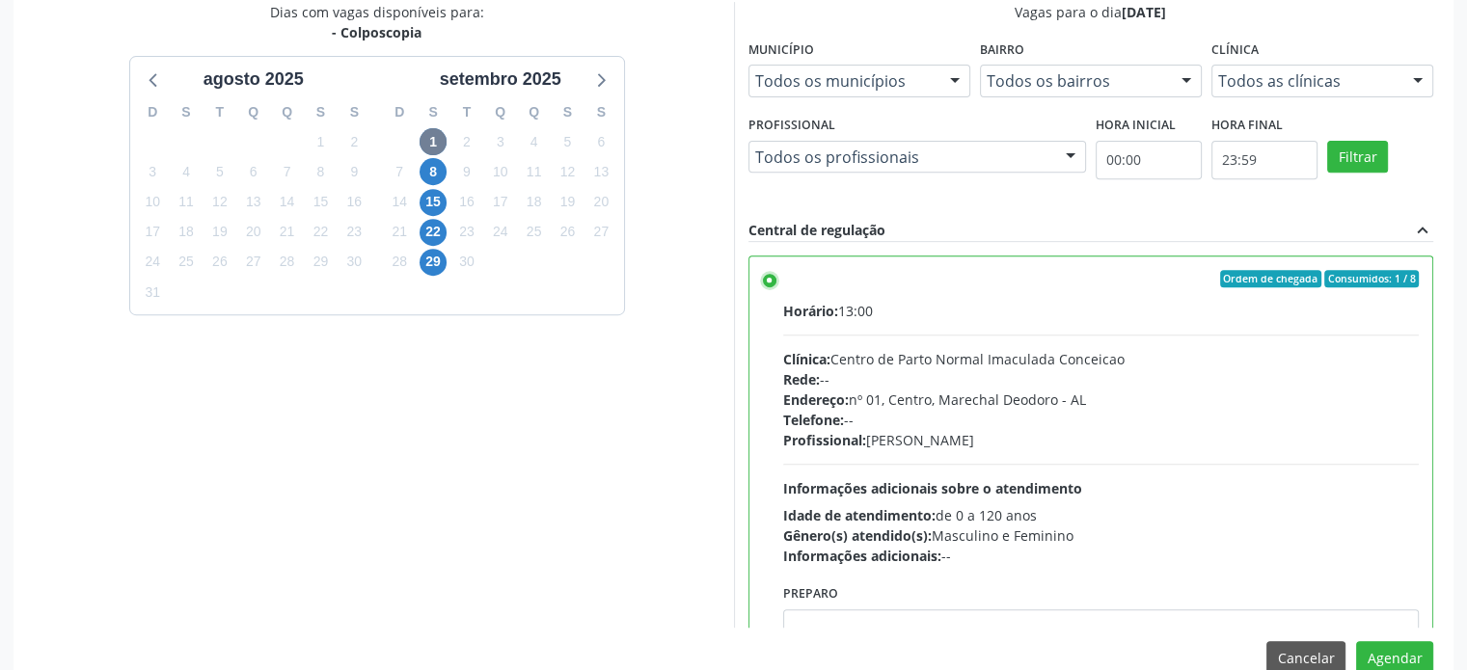
scroll to position [95, 0]
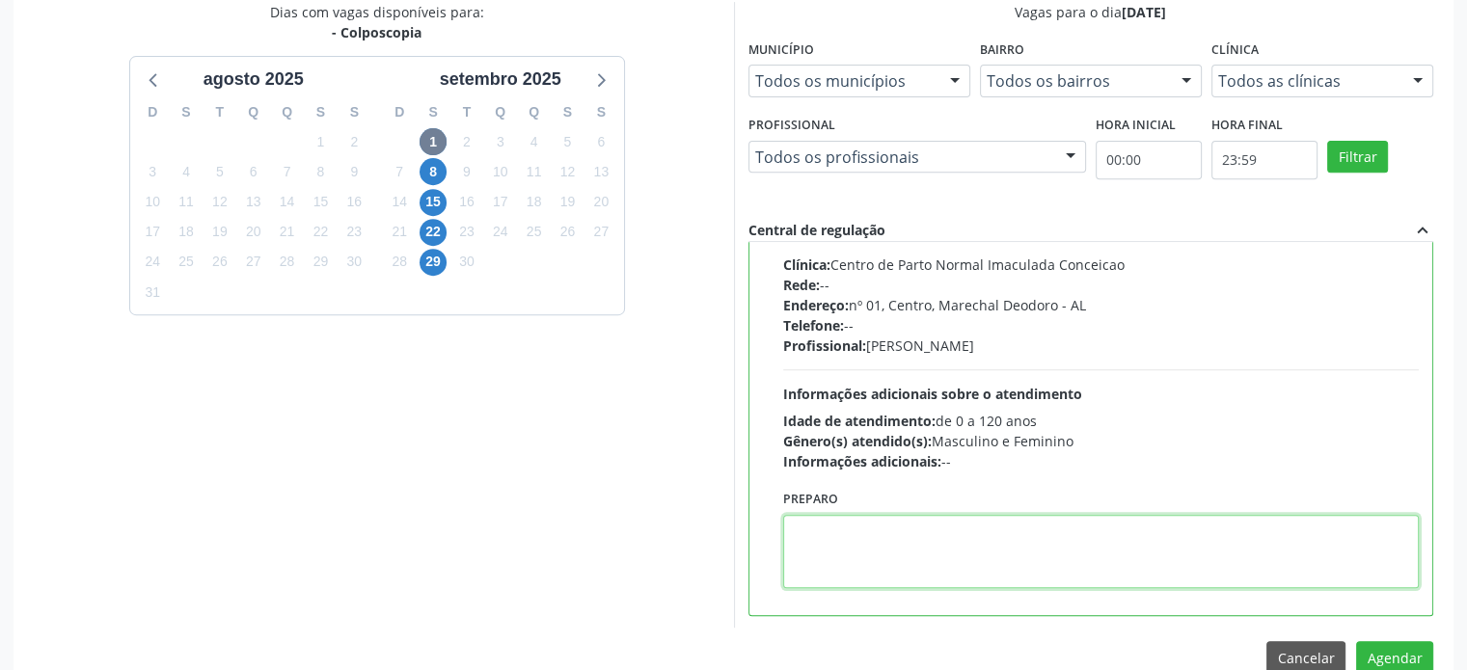
click at [832, 527] on textarea at bounding box center [1101, 551] width 637 height 73
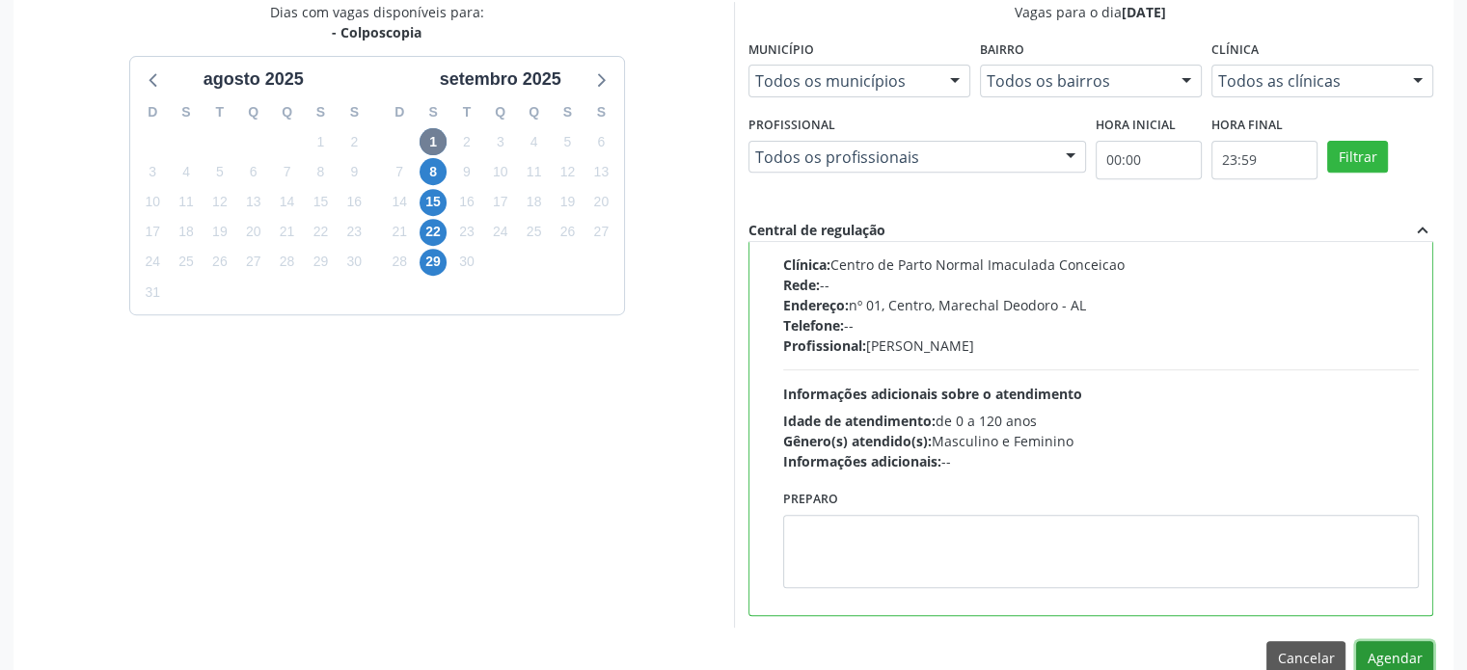
click at [1413, 663] on button "Agendar" at bounding box center [1394, 657] width 77 height 33
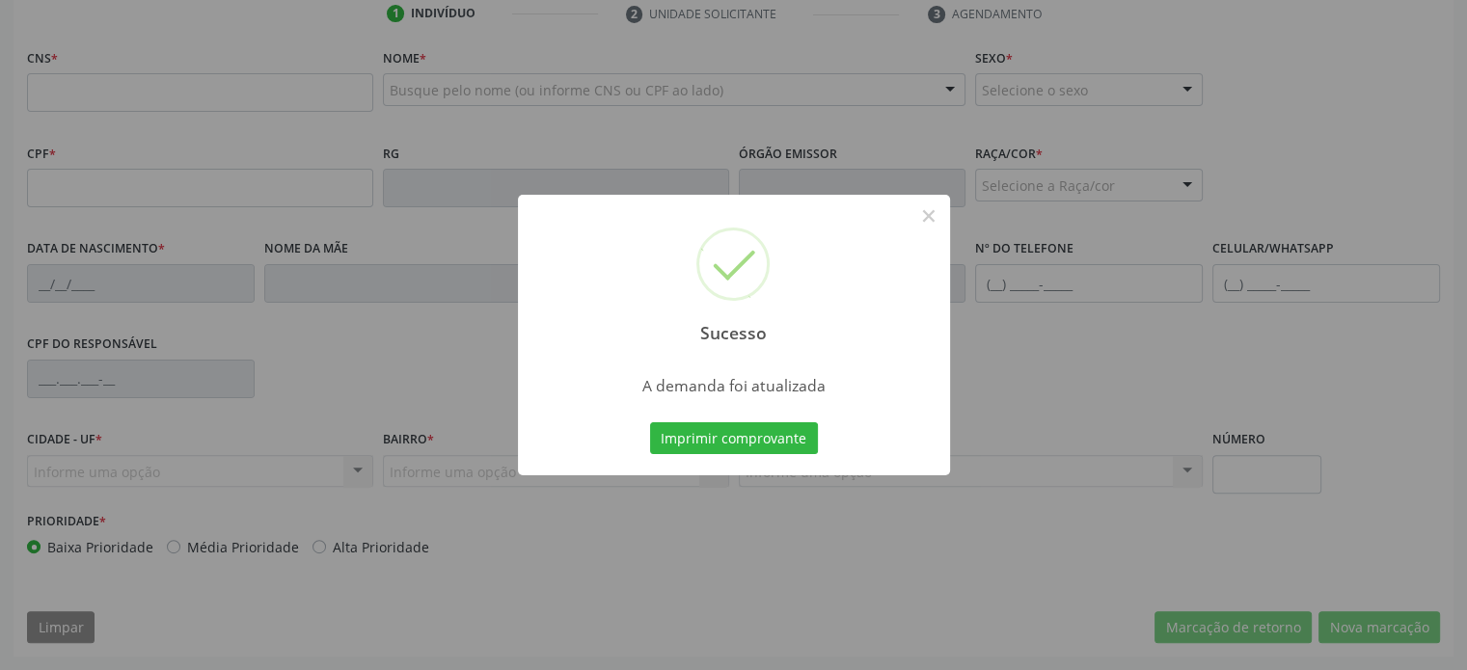
scroll to position [513, 0]
click at [678, 433] on button "Imprimir comprovante" at bounding box center [734, 438] width 168 height 33
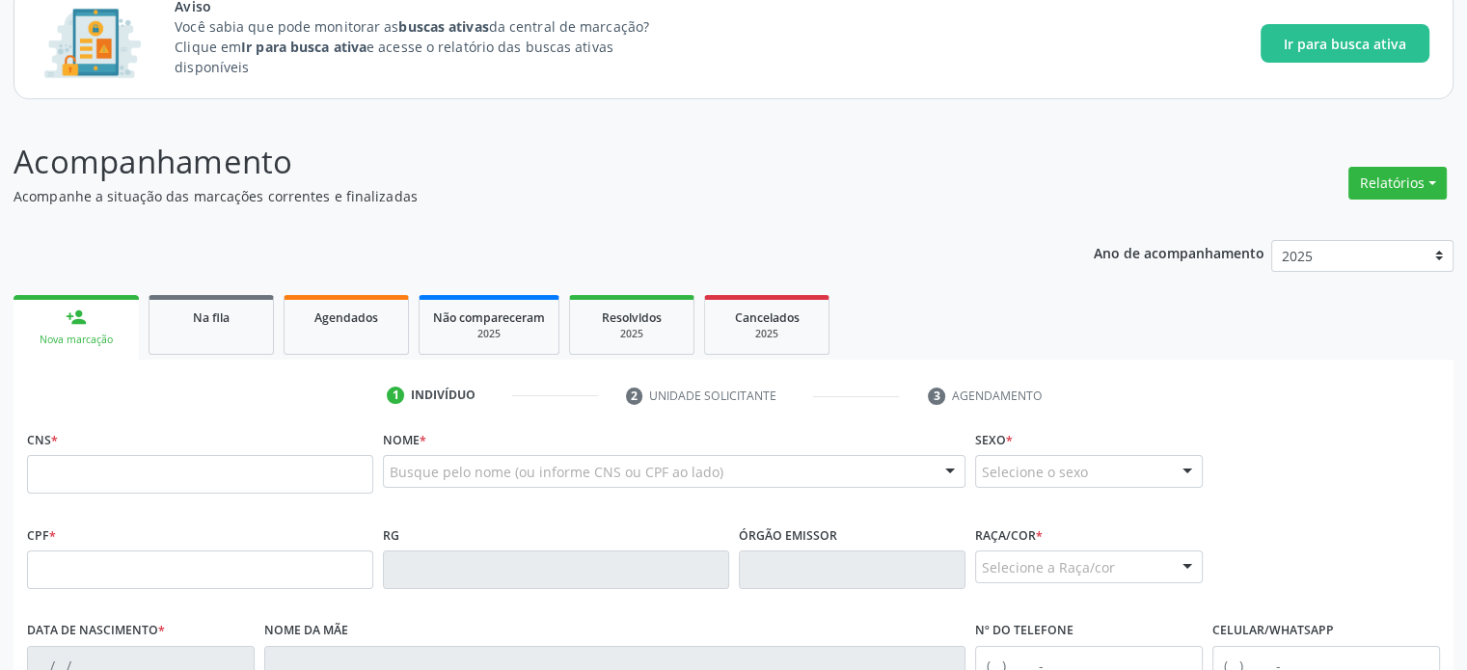
scroll to position [32, 0]
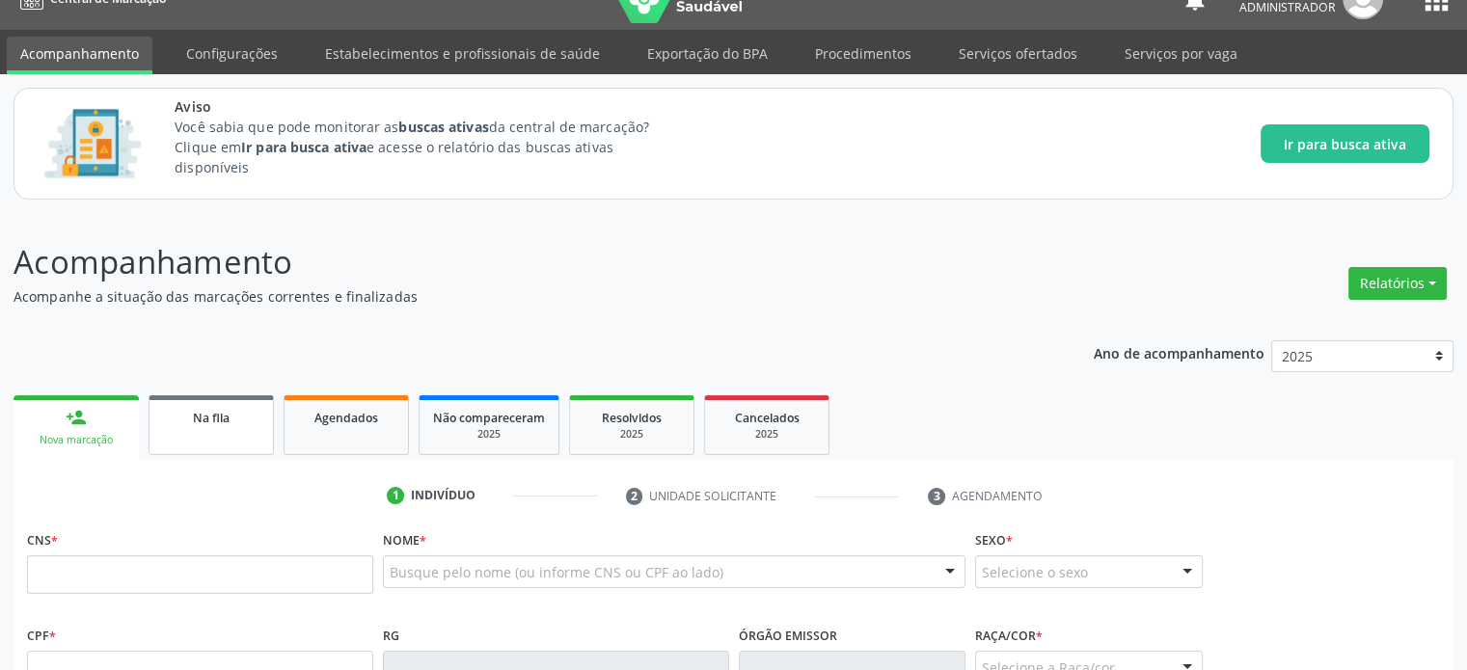
click at [228, 422] on span "Na fila" at bounding box center [211, 418] width 37 height 16
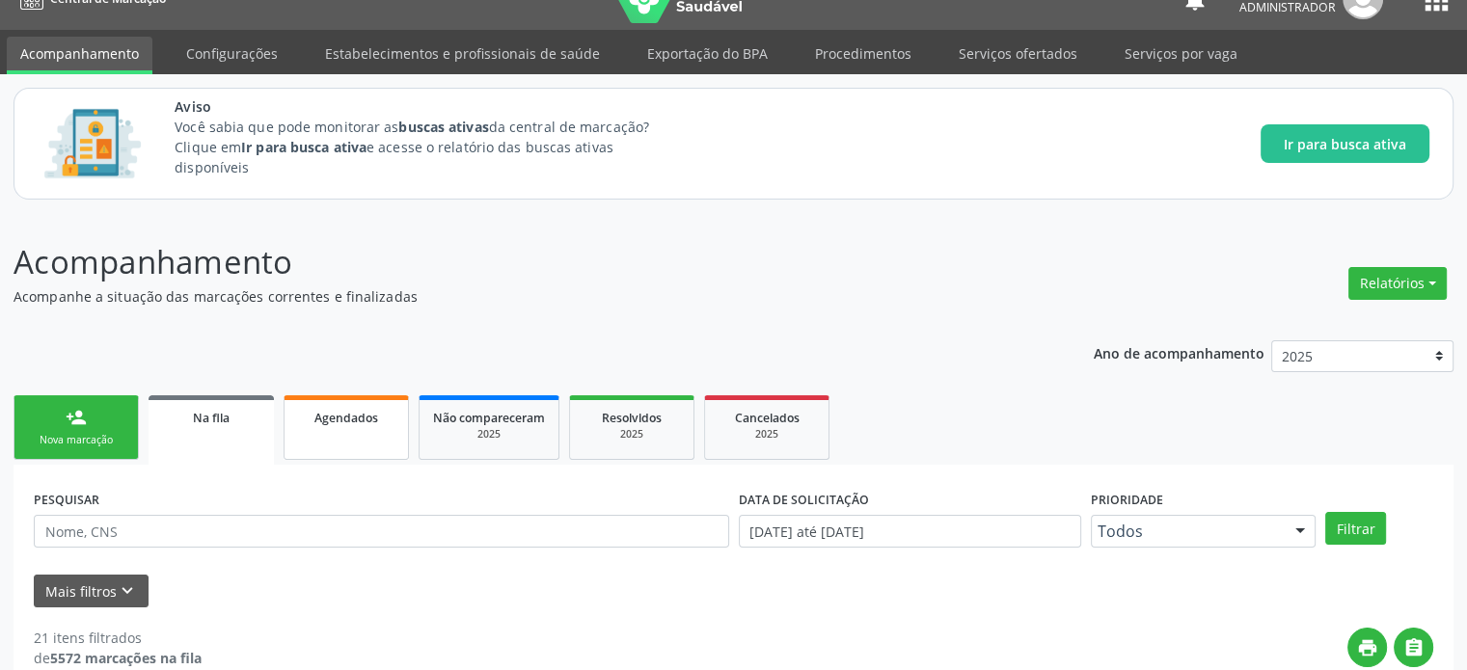
click at [367, 415] on span "Agendados" at bounding box center [346, 418] width 64 height 16
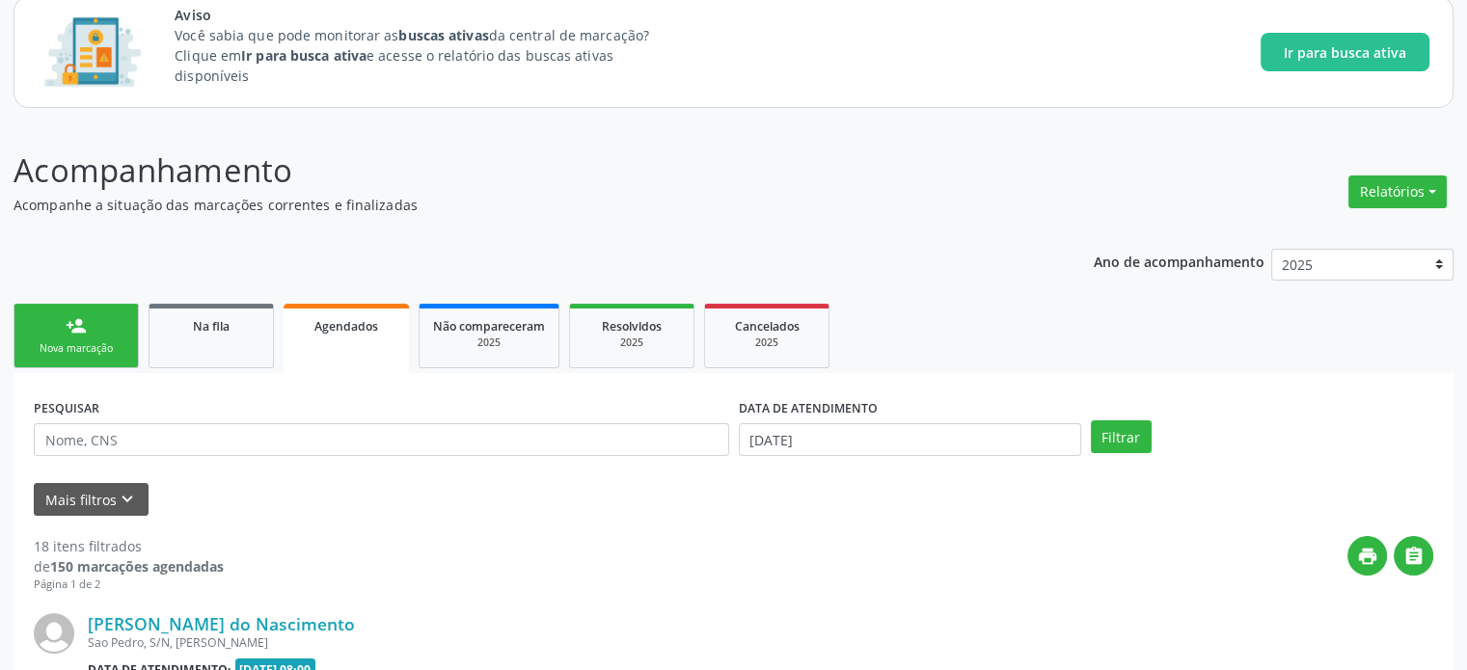
scroll to position [377, 0]
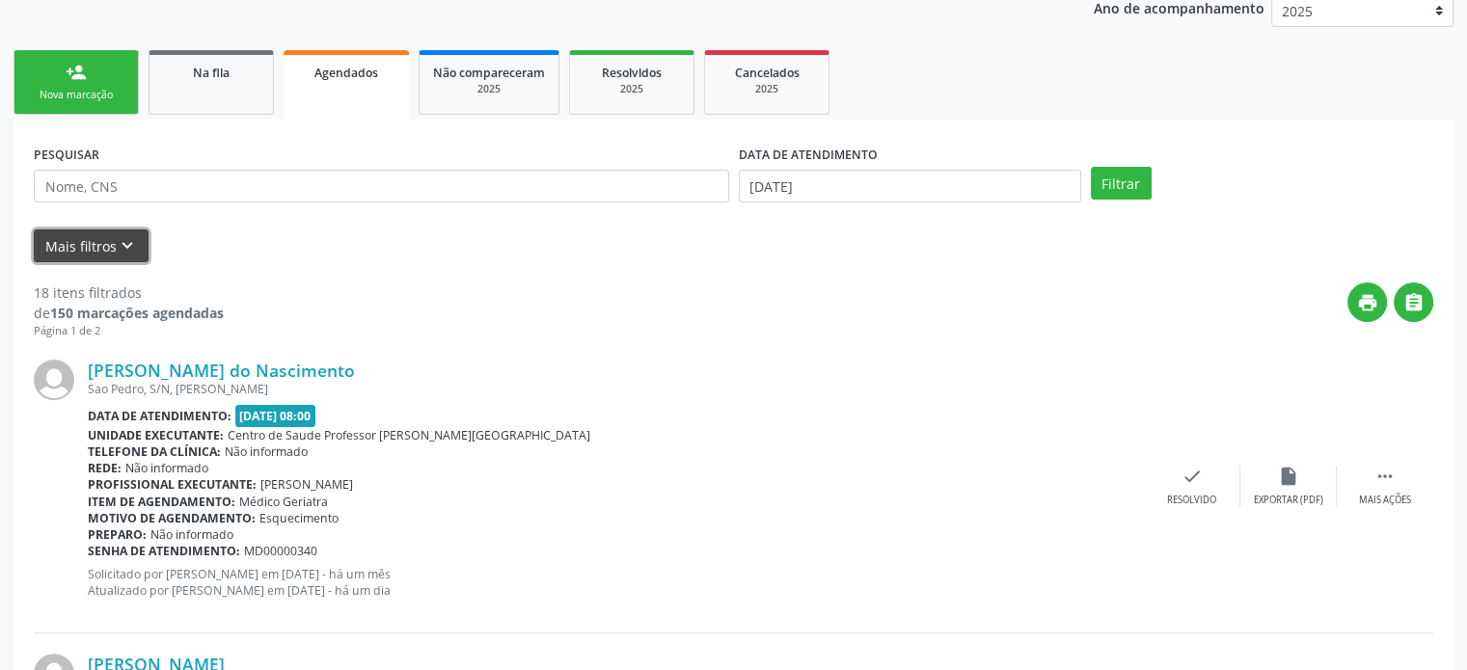
click at [121, 252] on icon "keyboard_arrow_down" at bounding box center [127, 245] width 21 height 21
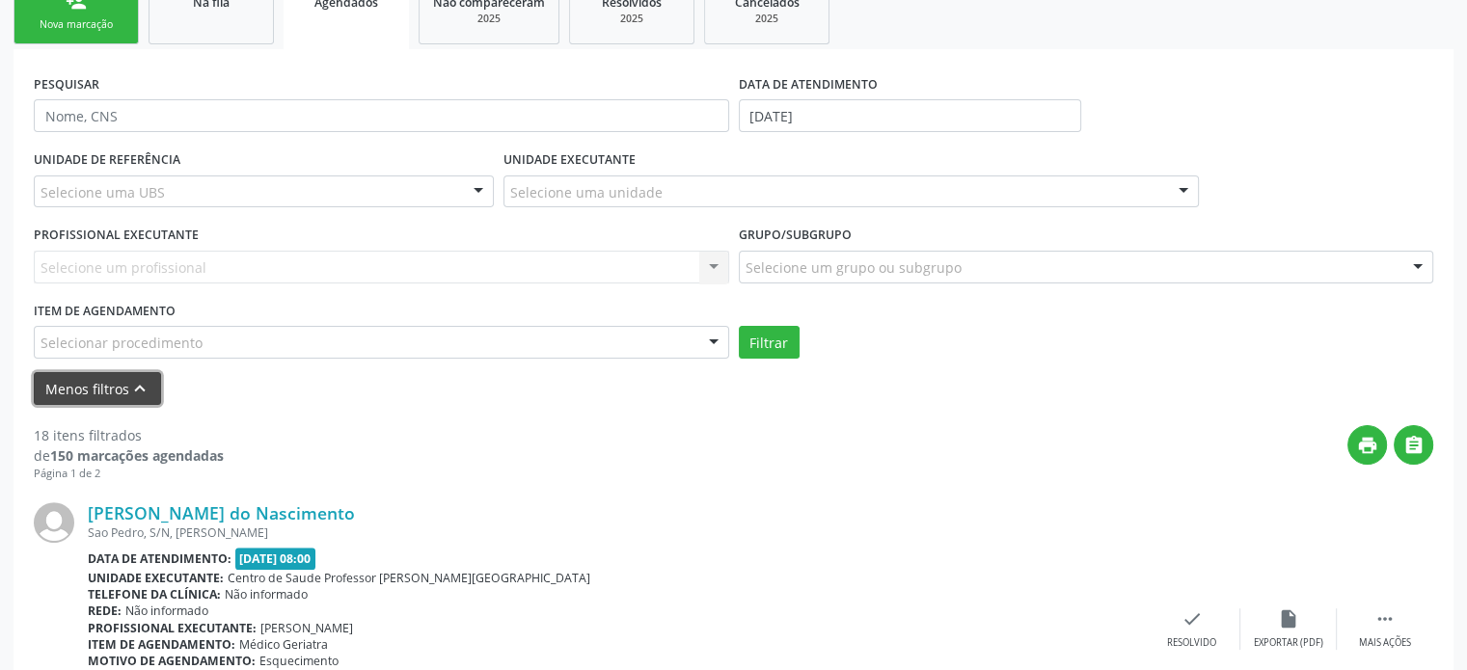
scroll to position [450, 0]
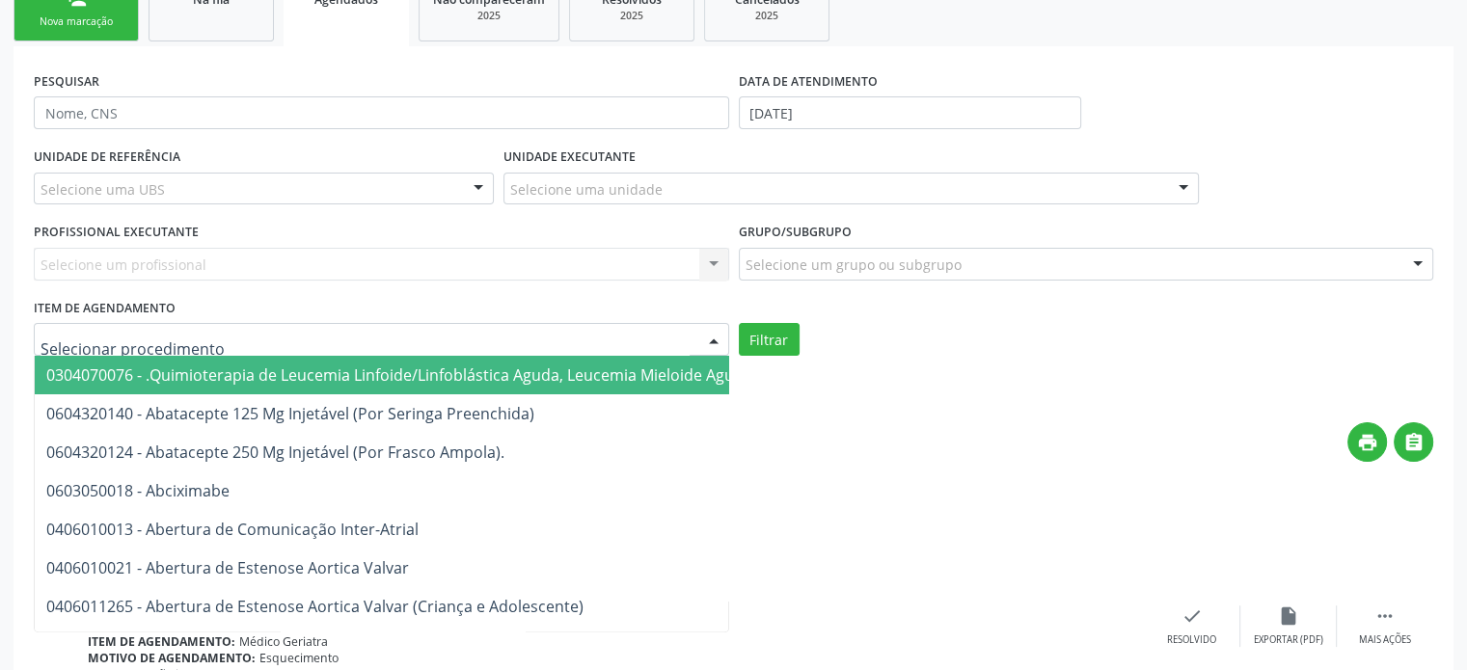
click at [203, 327] on div at bounding box center [381, 339] width 695 height 33
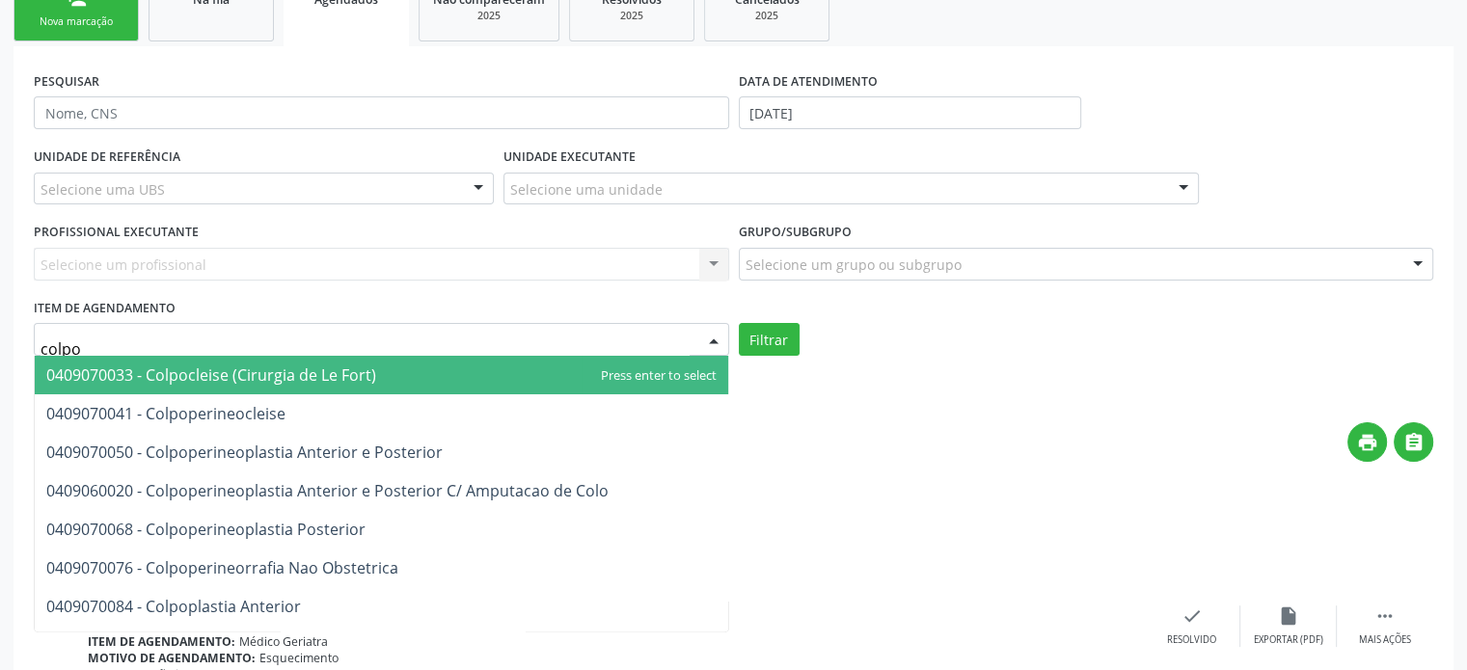
type input "colpos"
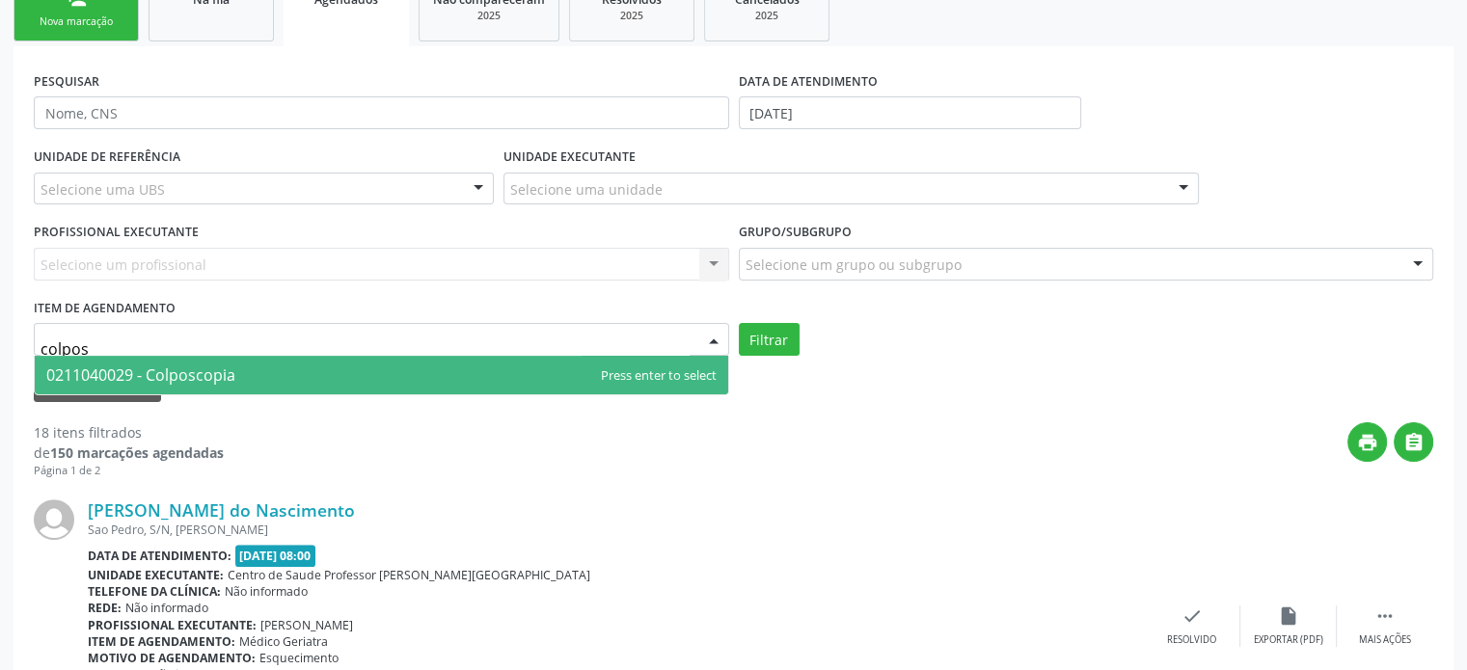
click at [204, 365] on span "0211040029 - Colposcopia" at bounding box center [140, 375] width 189 height 21
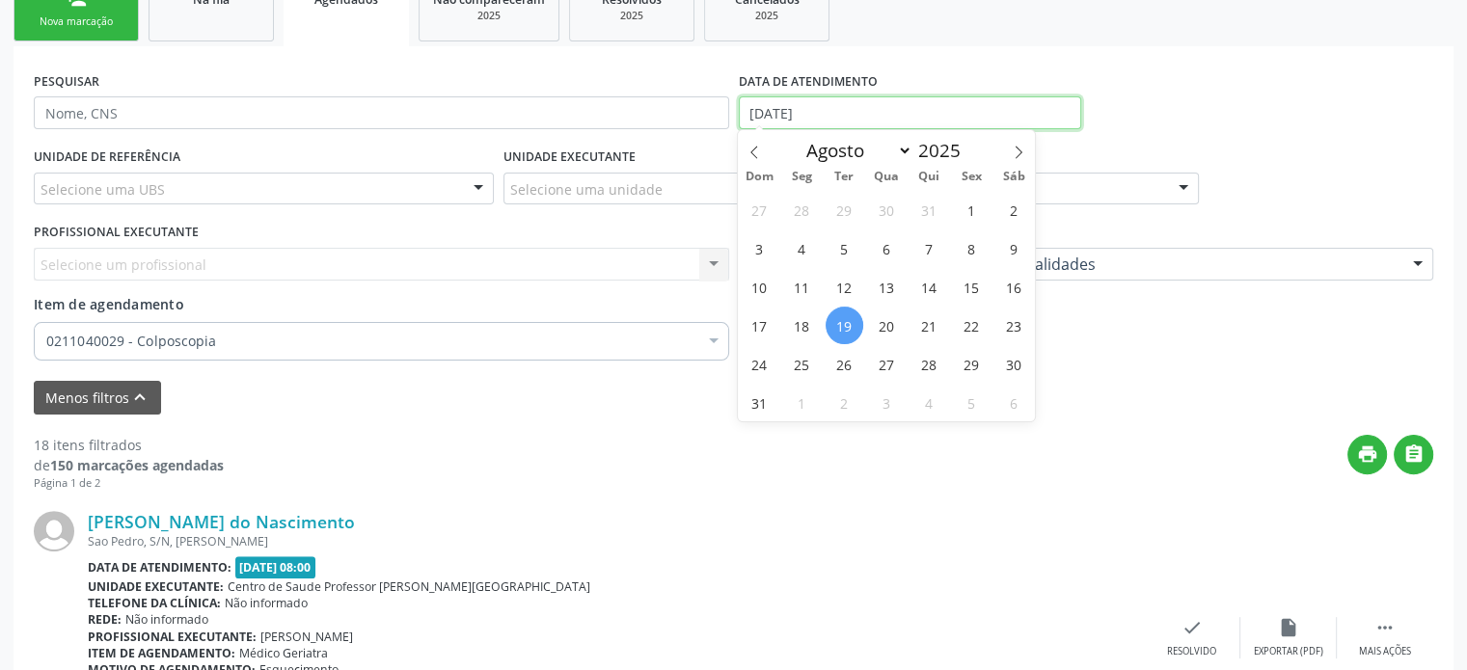
click at [779, 104] on input "[DATE]" at bounding box center [910, 112] width 342 height 33
click at [1024, 157] on icon at bounding box center [1019, 153] width 14 height 14
select select "8"
click at [795, 213] on span "1" at bounding box center [802, 210] width 38 height 38
type input "[DATE]"
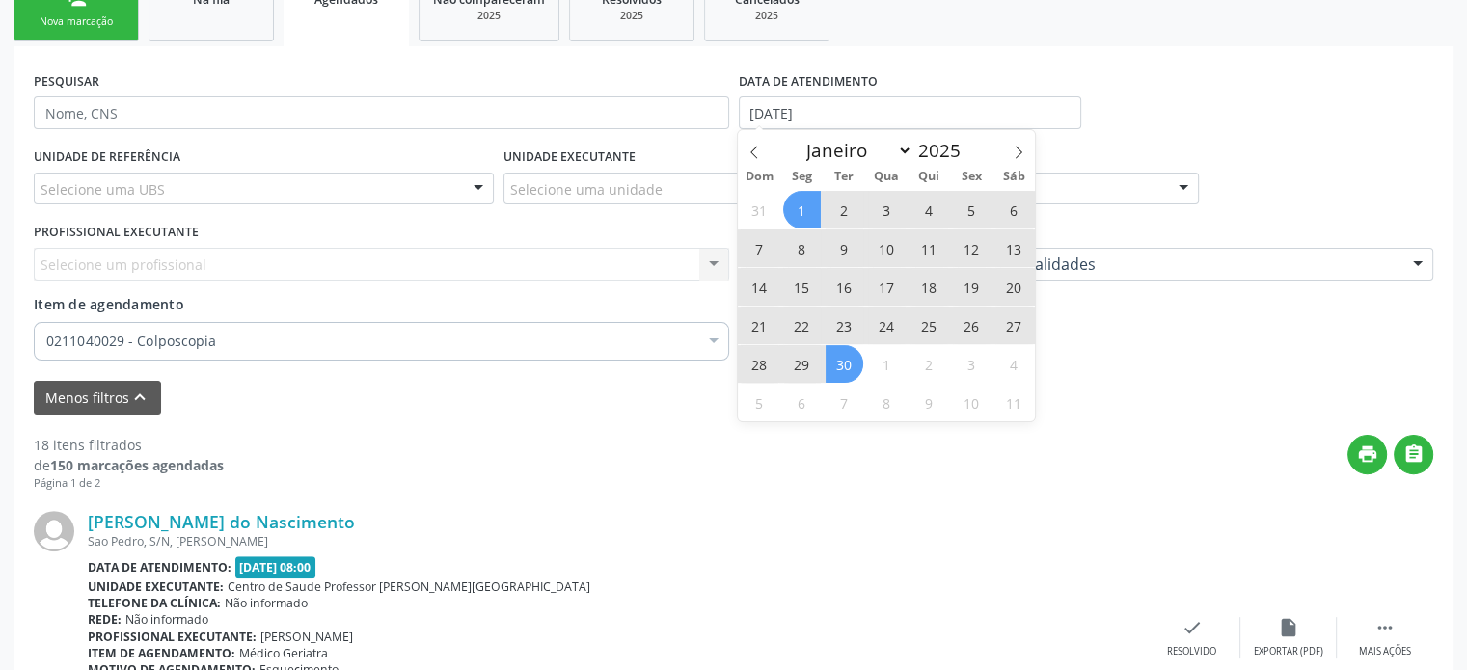
click at [853, 360] on span "30" at bounding box center [845, 364] width 38 height 38
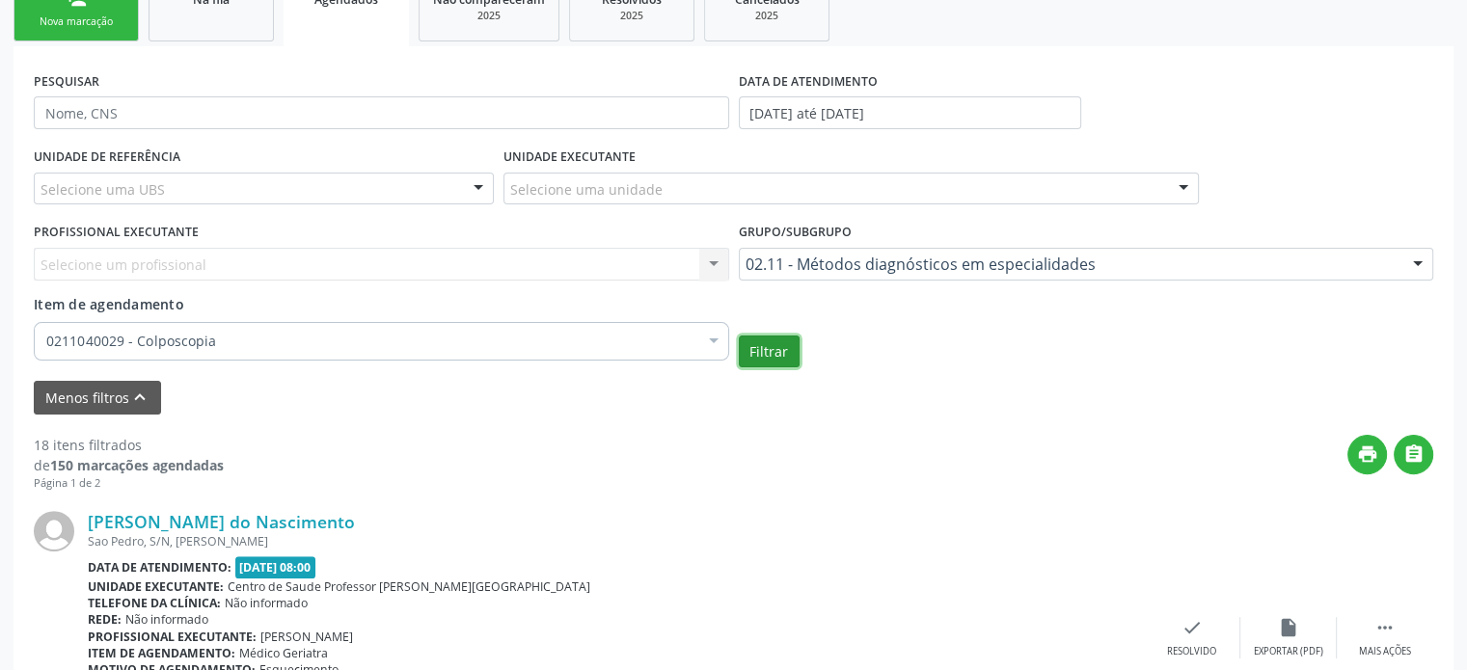
click at [768, 347] on button "Filtrar" at bounding box center [769, 352] width 61 height 33
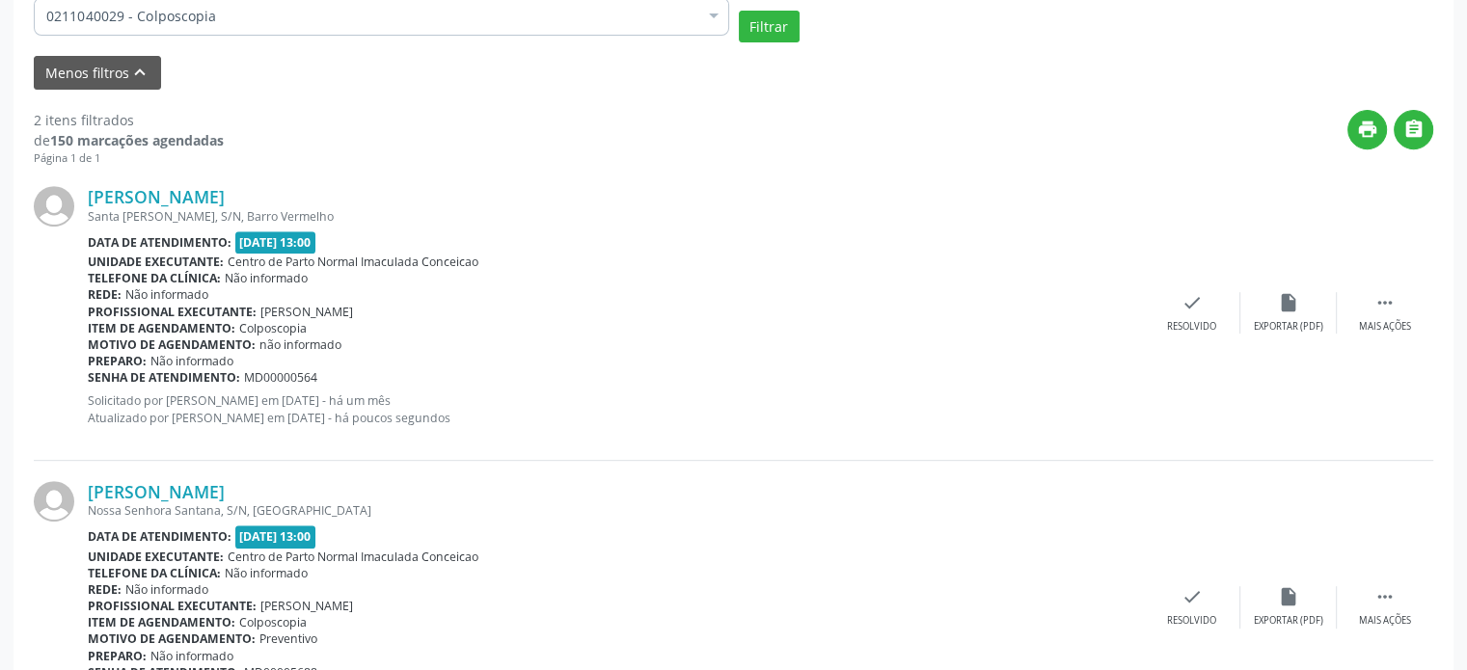
scroll to position [806, 0]
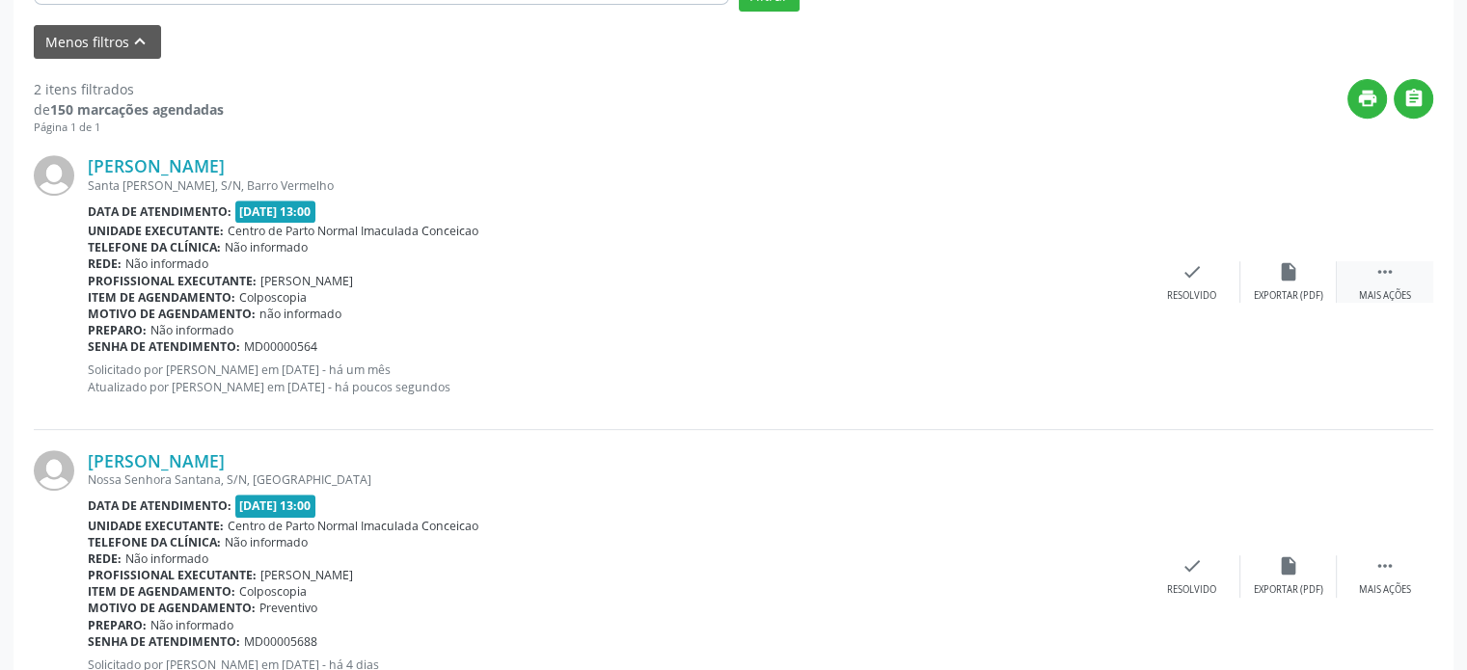
click at [1373, 280] on div " Mais ações" at bounding box center [1385, 281] width 96 height 41
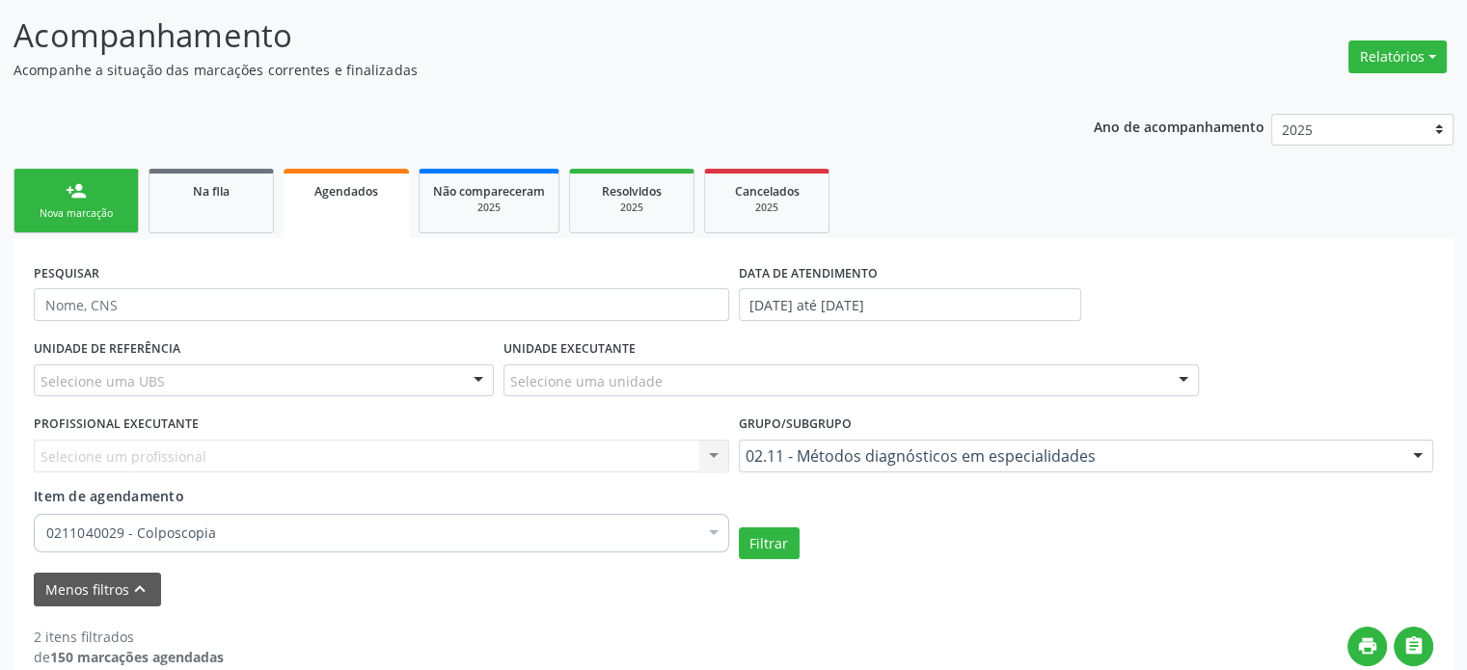
scroll to position [219, 0]
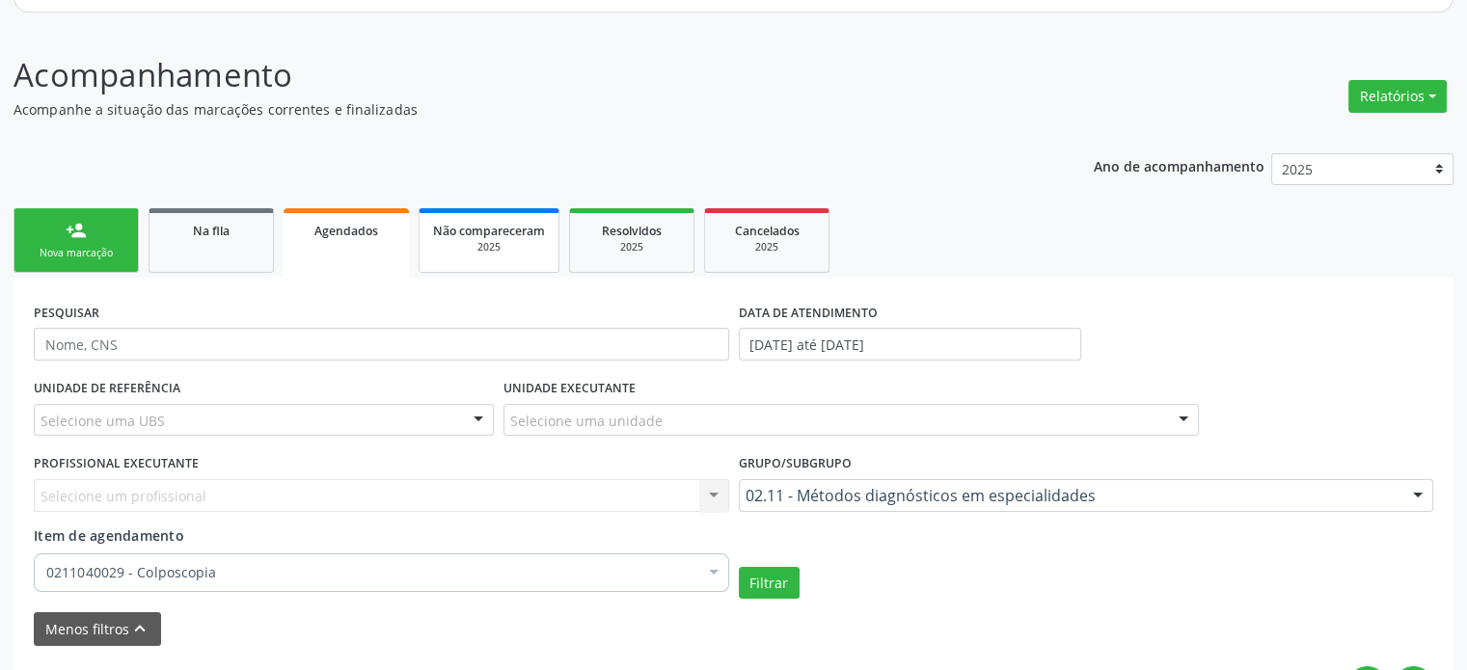
click at [490, 224] on span "Não compareceram" at bounding box center [489, 231] width 112 height 16
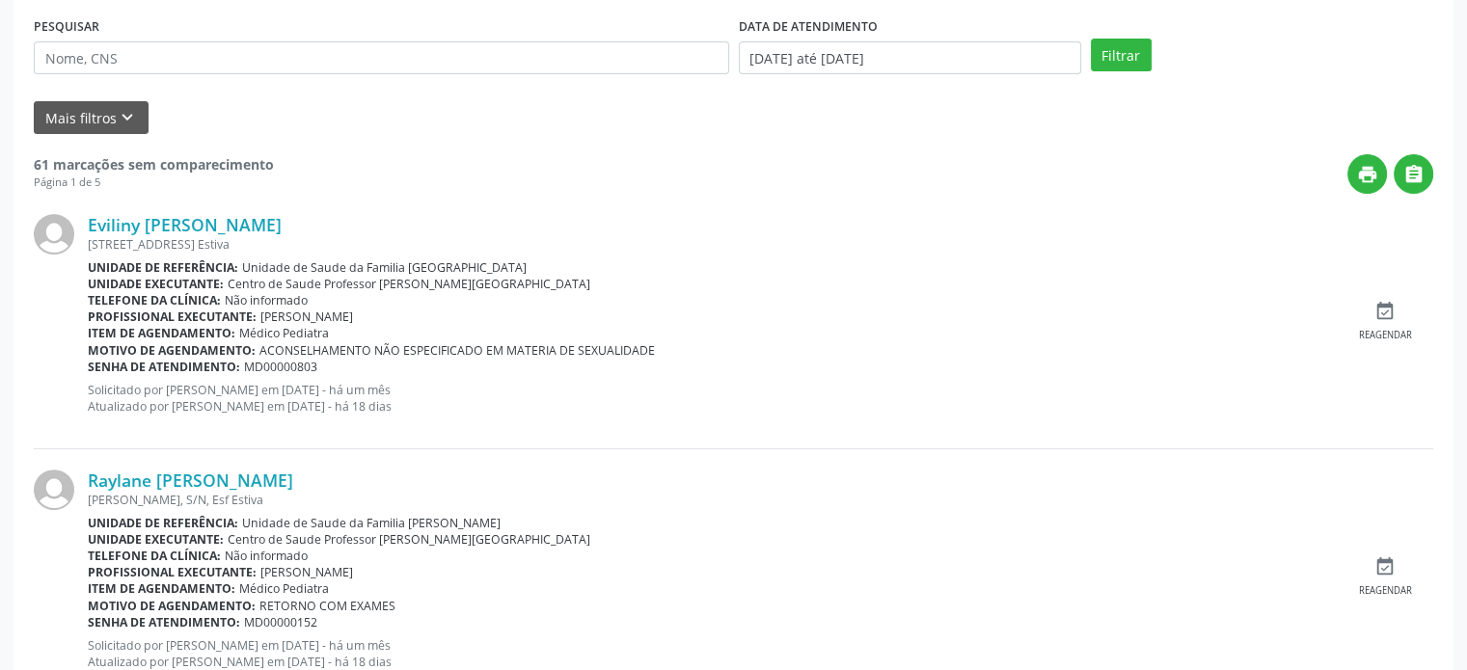
scroll to position [505, 0]
click at [1386, 320] on div "event_available Reagendar" at bounding box center [1385, 321] width 96 height 41
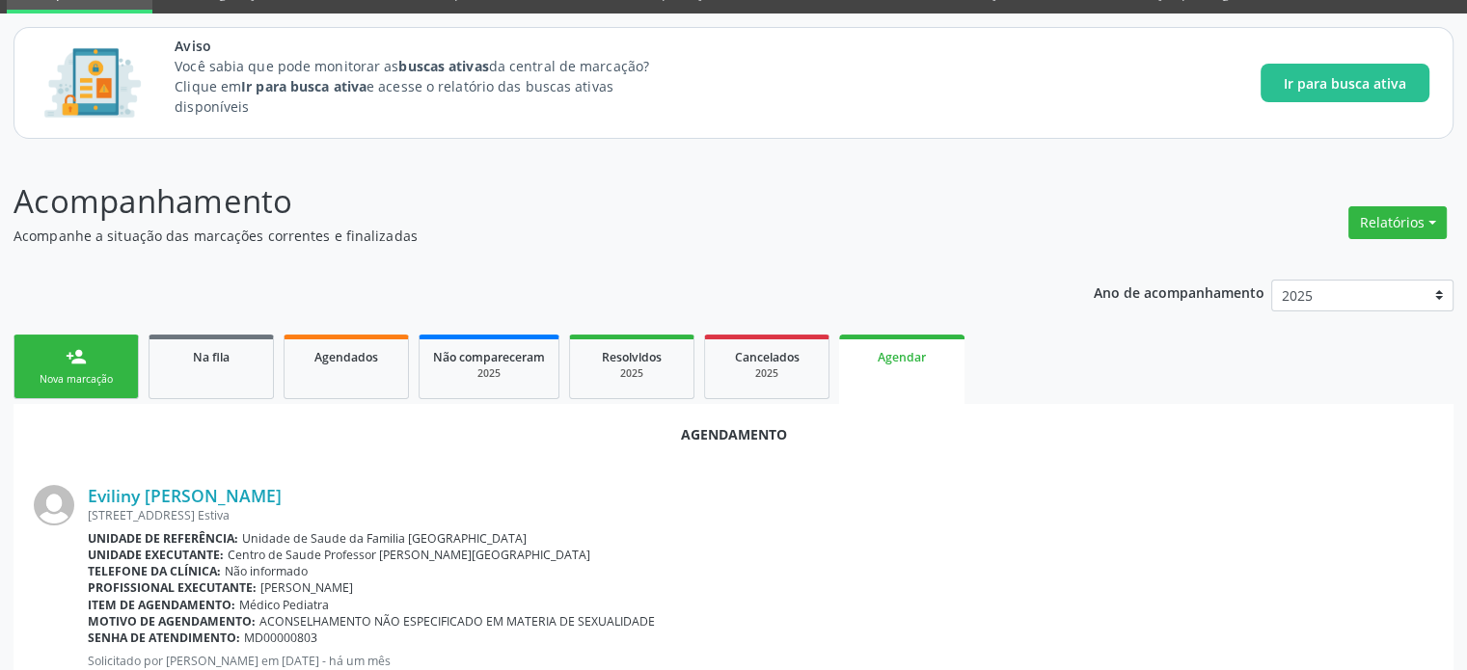
scroll to position [0, 0]
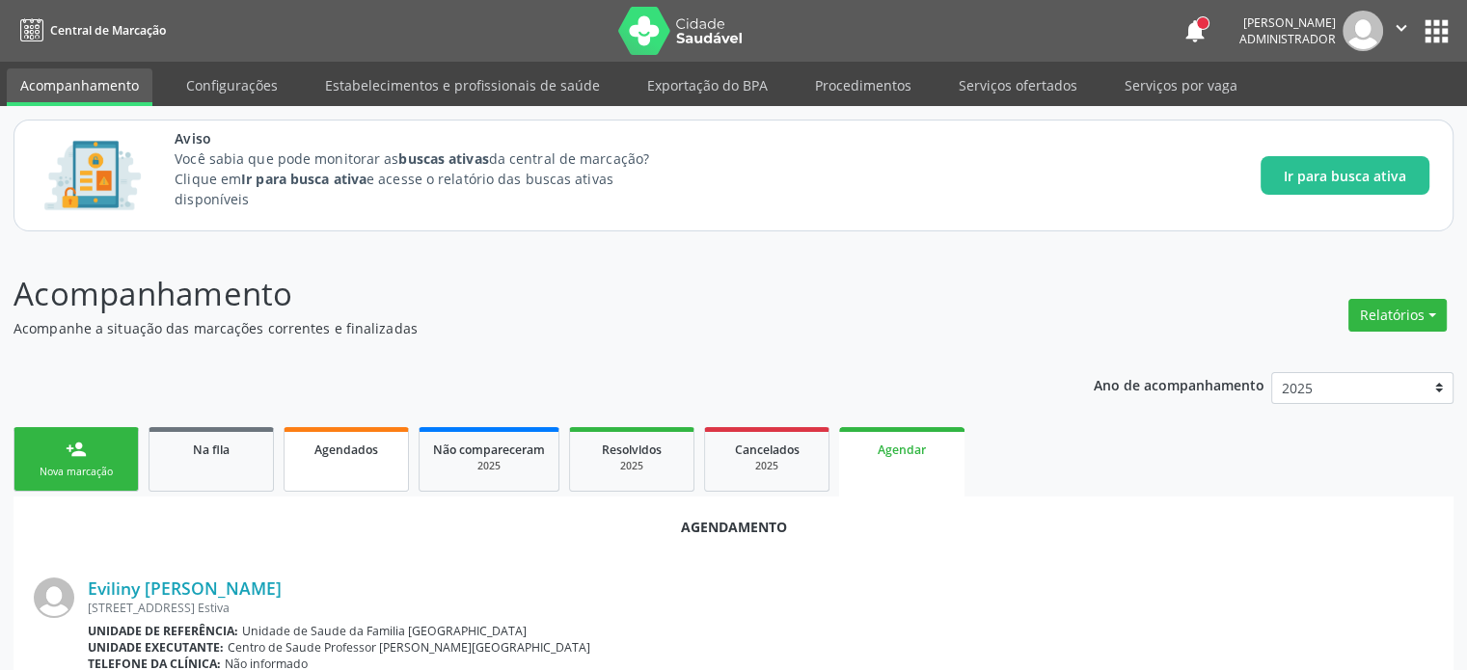
click at [345, 444] on span "Agendados" at bounding box center [346, 450] width 64 height 16
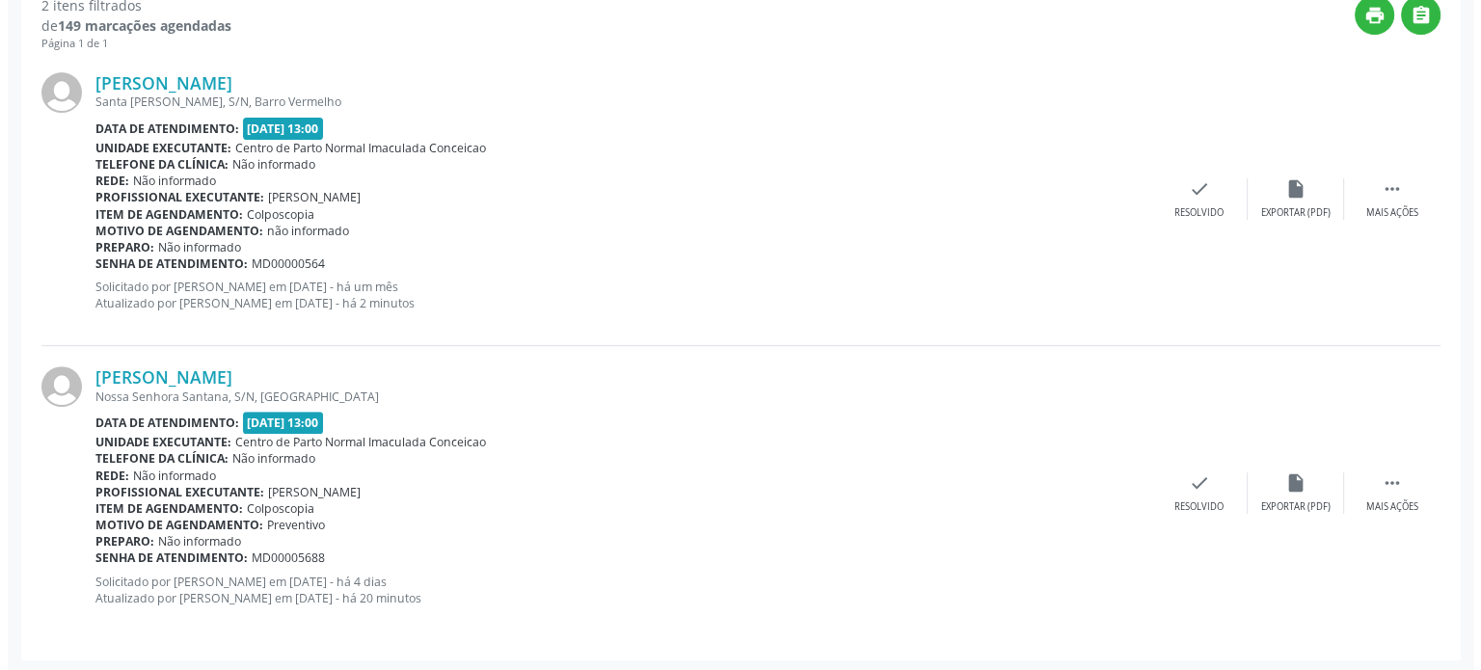
scroll to position [665, 0]
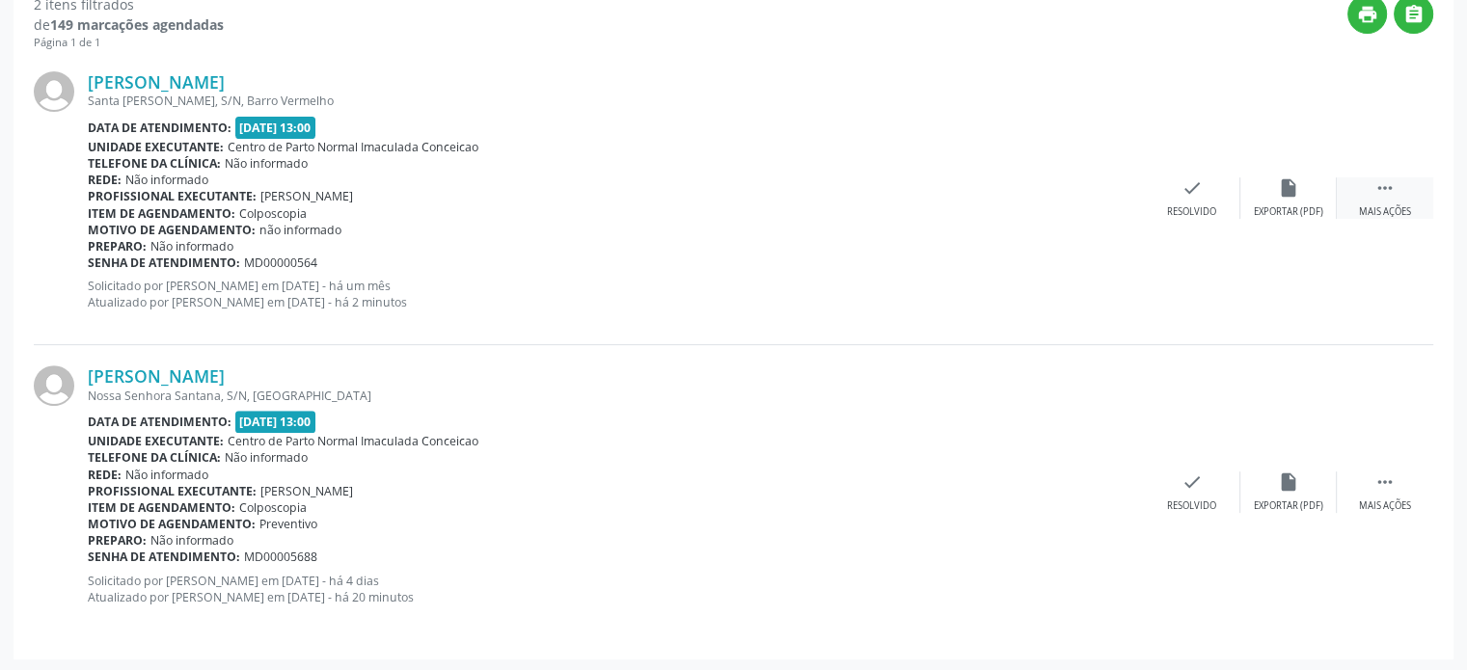
click at [1367, 190] on div " Mais ações" at bounding box center [1385, 197] width 96 height 41
click at [225, 82] on link "[PERSON_NAME]" at bounding box center [156, 81] width 137 height 21
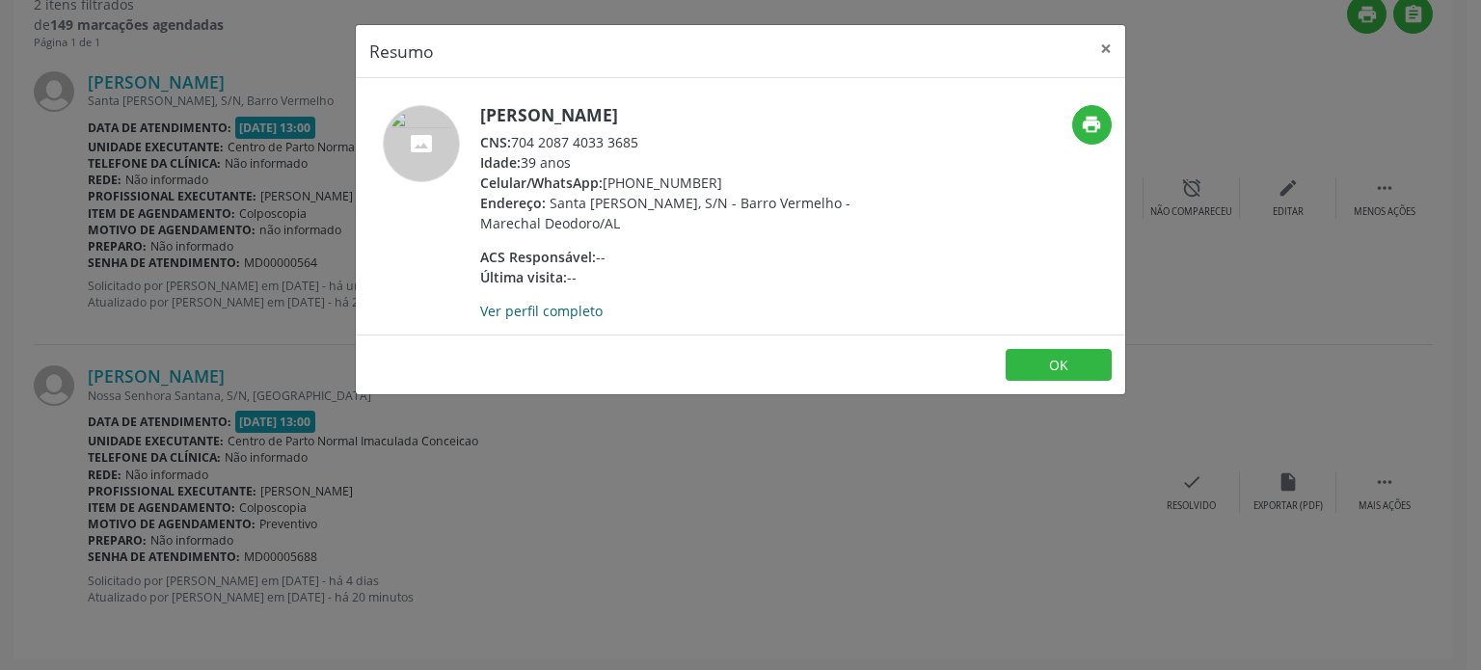
click at [548, 302] on link "Ver perfil completo" at bounding box center [541, 311] width 122 height 18
